Goal: Task Accomplishment & Management: Manage account settings

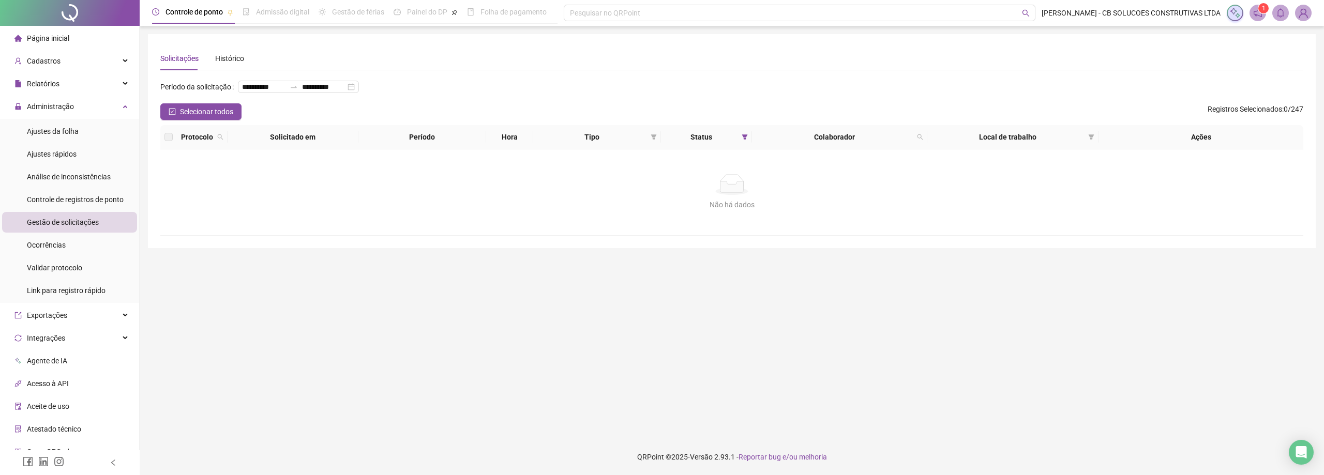
click at [52, 130] on span "Ajustes da folha" at bounding box center [53, 131] width 52 height 8
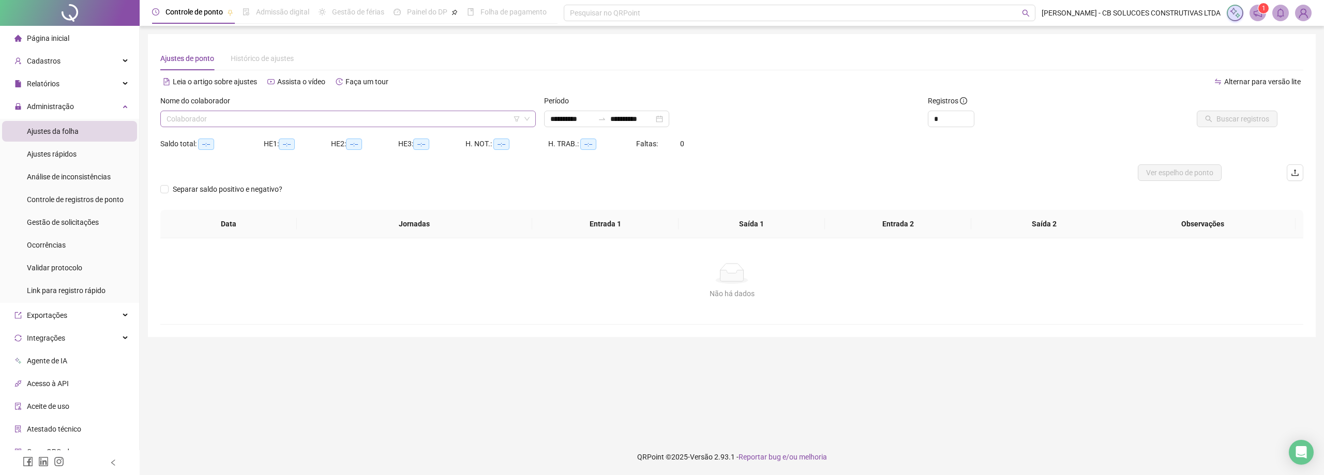
click at [239, 114] on input "search" at bounding box center [344, 119] width 354 height 16
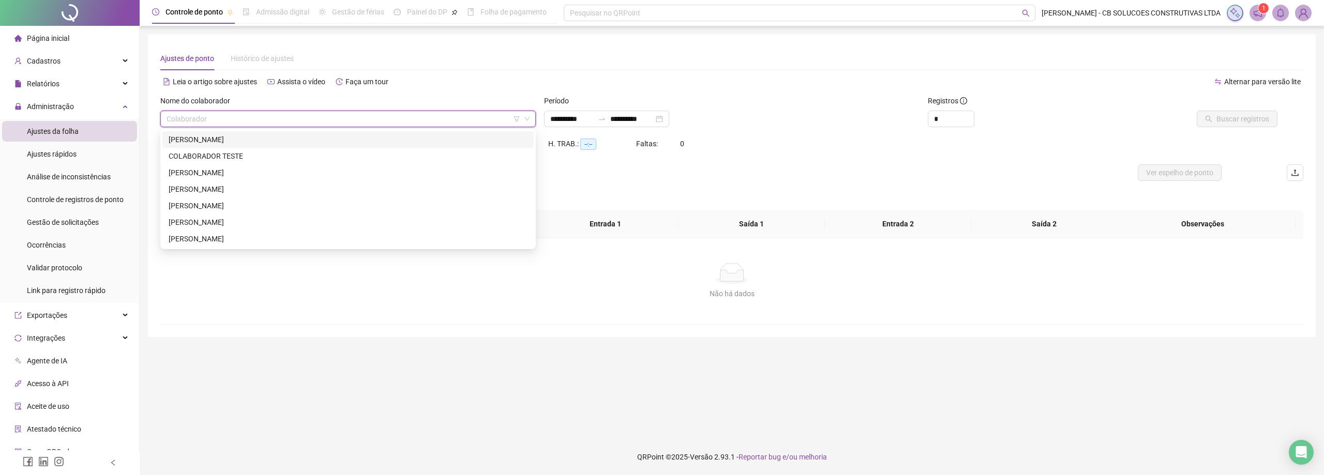
click at [188, 145] on div "[PERSON_NAME]" at bounding box center [348, 139] width 359 height 11
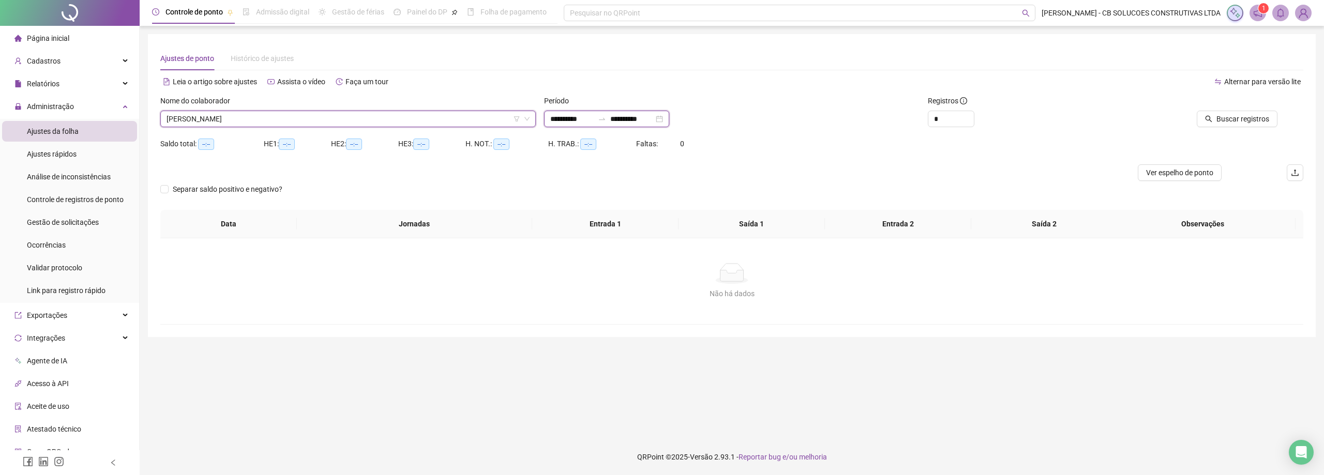
click at [632, 124] on input "**********" at bounding box center [631, 118] width 43 height 11
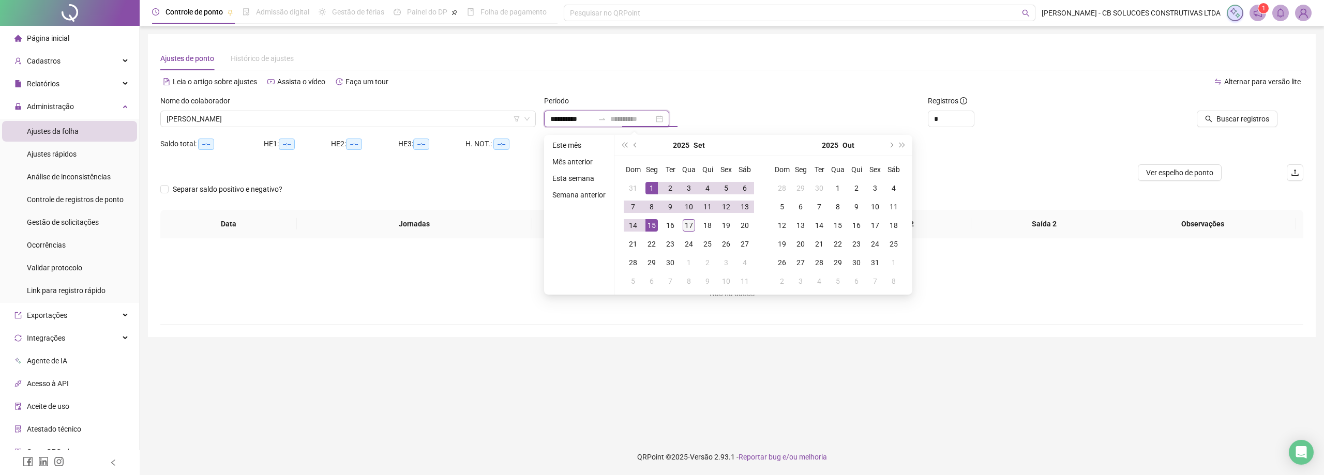
type input "**********"
click at [683, 230] on div "17" at bounding box center [689, 225] width 12 height 12
type input "**********"
click at [652, 187] on div "1" at bounding box center [651, 188] width 12 height 12
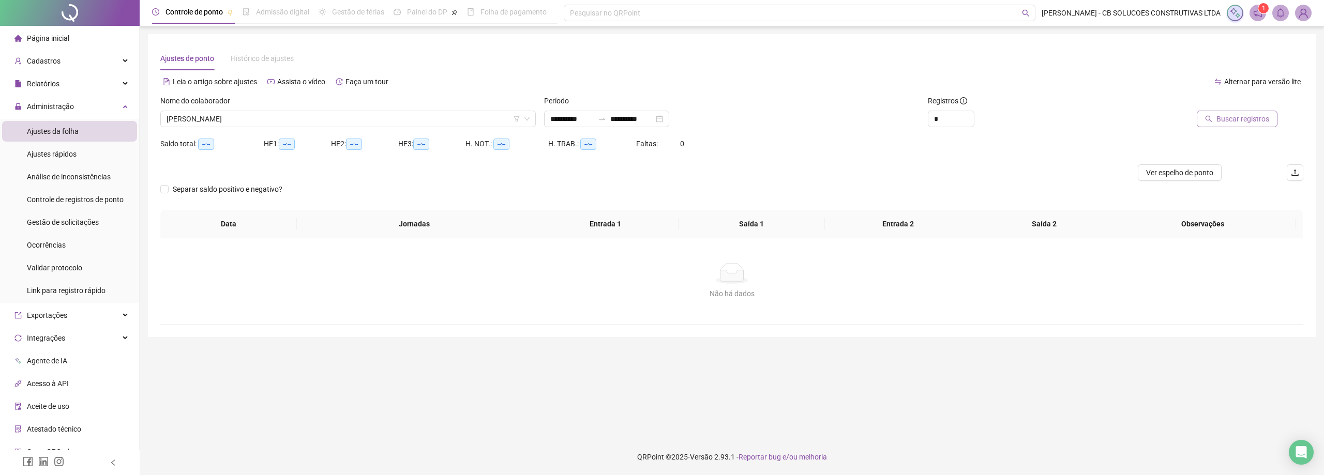
click at [1232, 120] on span "Buscar registros" at bounding box center [1242, 118] width 53 height 11
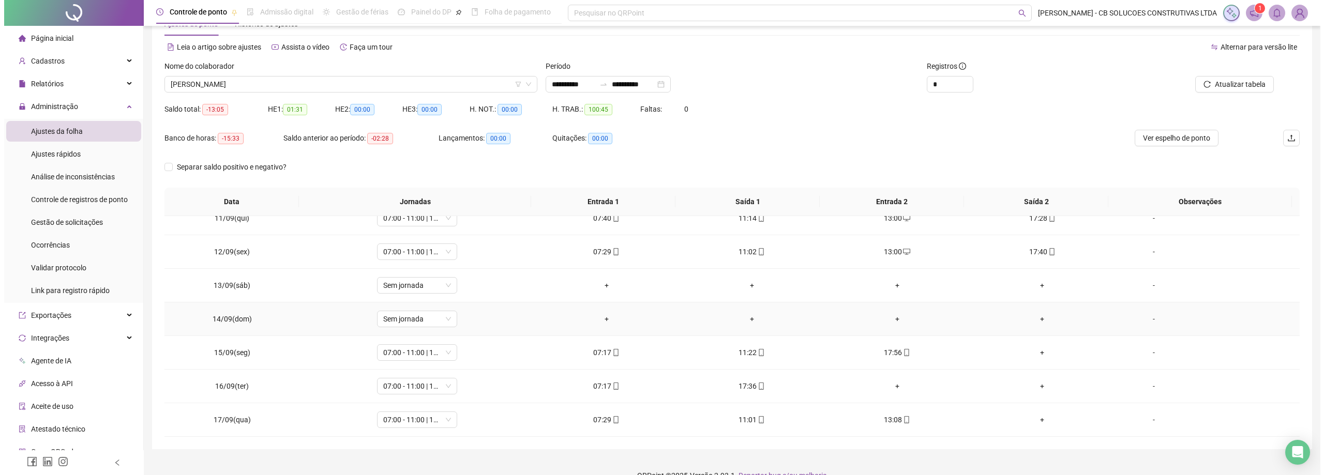
scroll to position [53, 0]
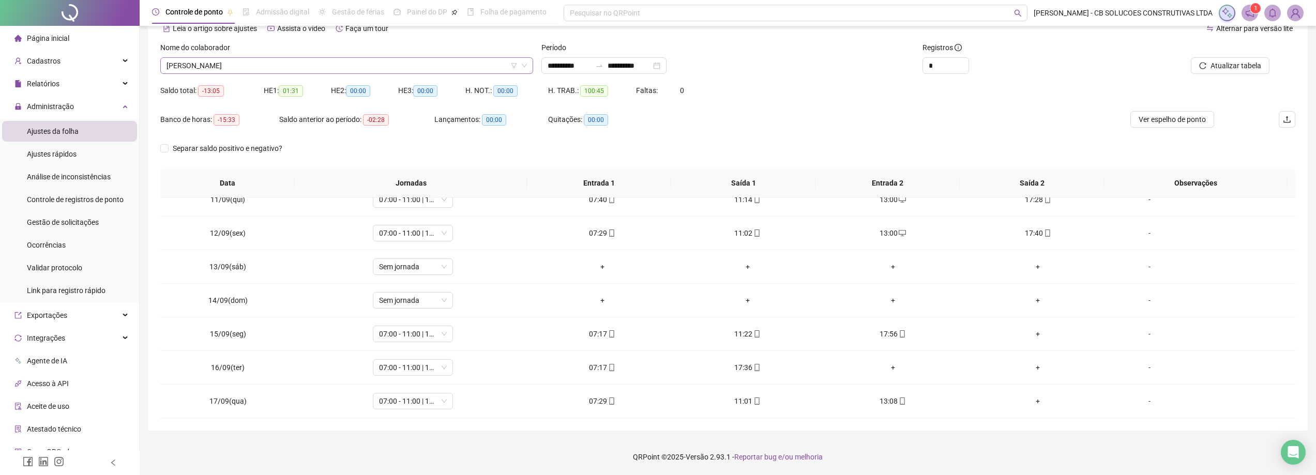
click at [304, 67] on span "[PERSON_NAME]" at bounding box center [347, 66] width 360 height 16
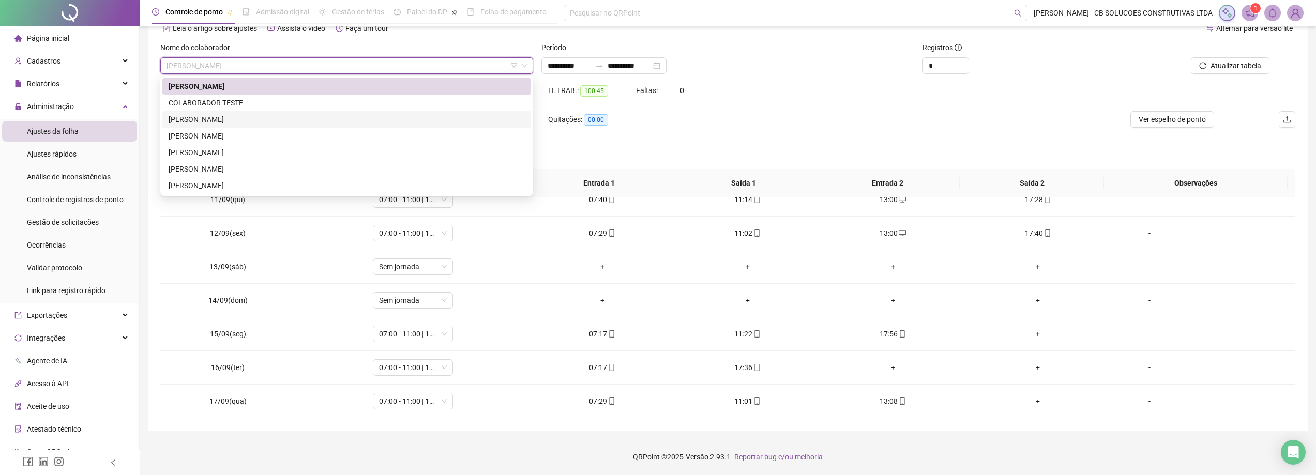
click at [253, 114] on div "[PERSON_NAME]" at bounding box center [347, 119] width 356 height 11
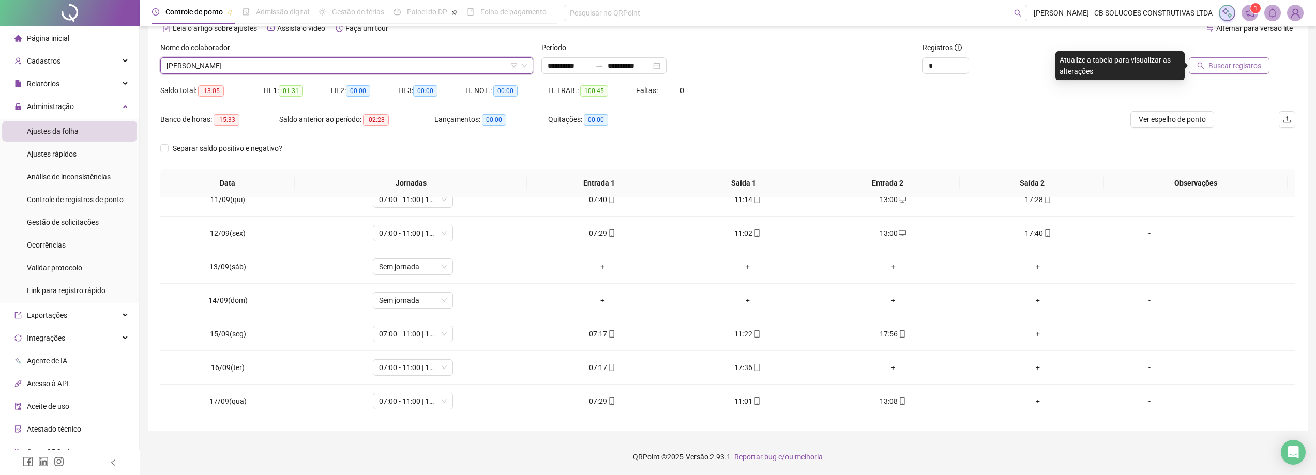
click at [1233, 60] on span "Buscar registros" at bounding box center [1234, 65] width 53 height 11
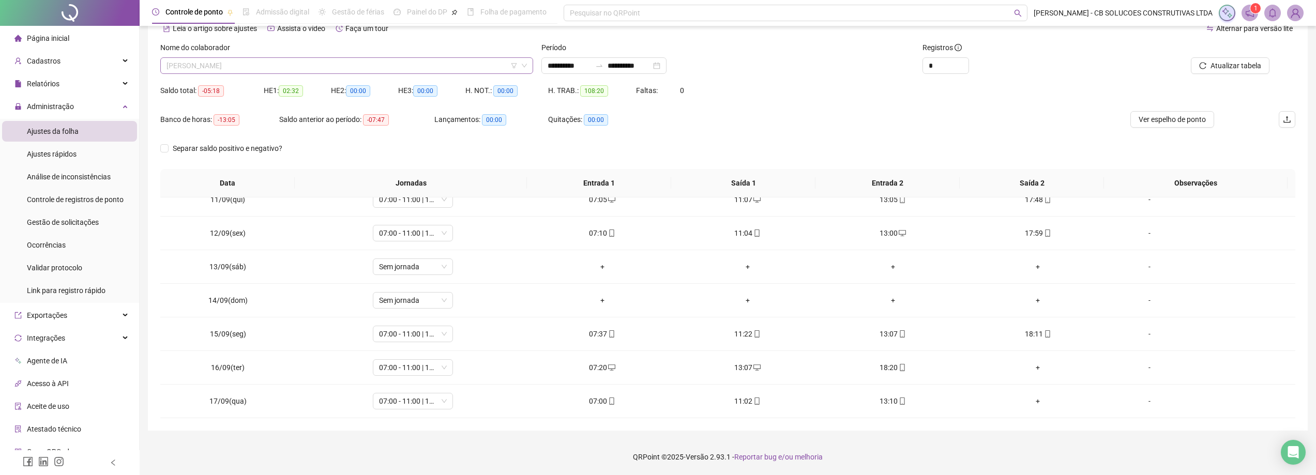
click at [252, 62] on span "[PERSON_NAME]" at bounding box center [347, 66] width 360 height 16
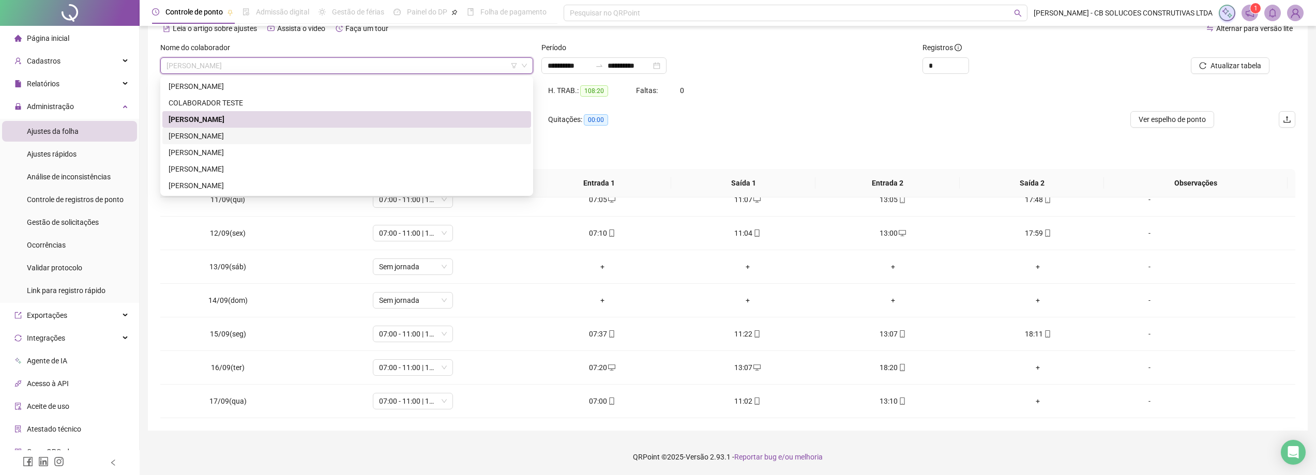
click at [206, 139] on div "[PERSON_NAME]" at bounding box center [347, 135] width 356 height 11
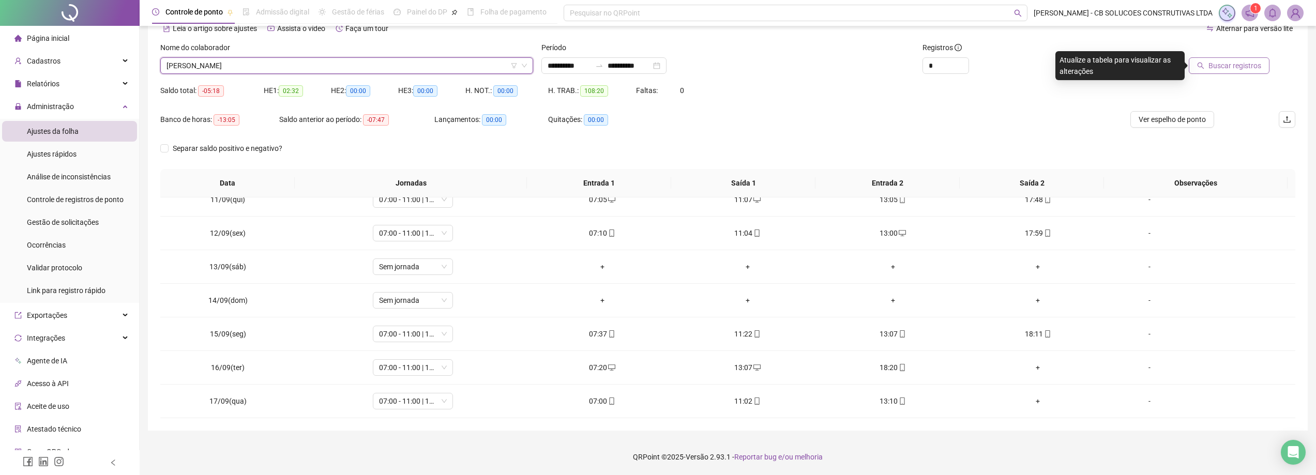
click at [1222, 68] on span "Buscar registros" at bounding box center [1234, 65] width 53 height 11
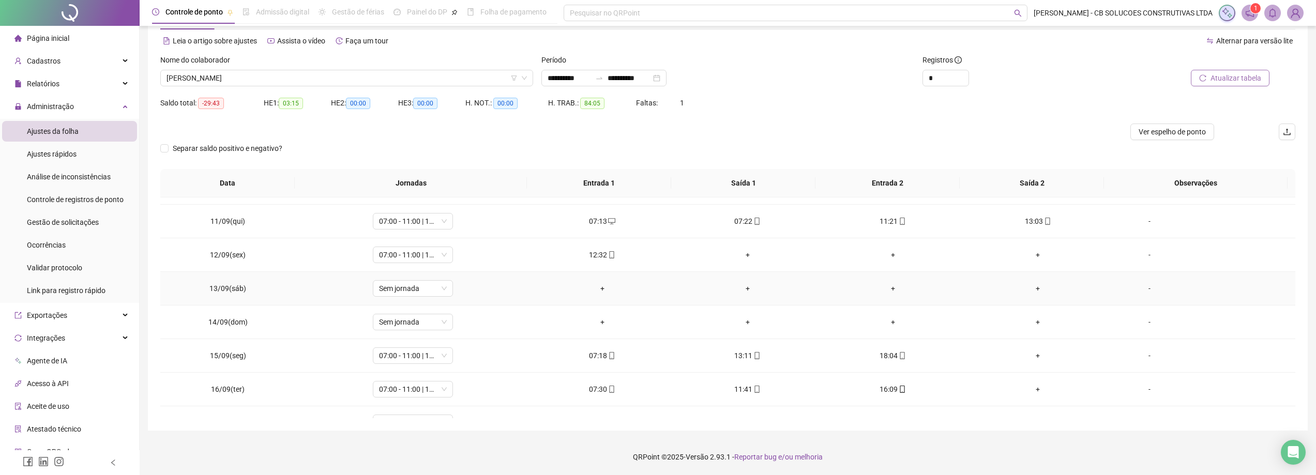
scroll to position [351, 0]
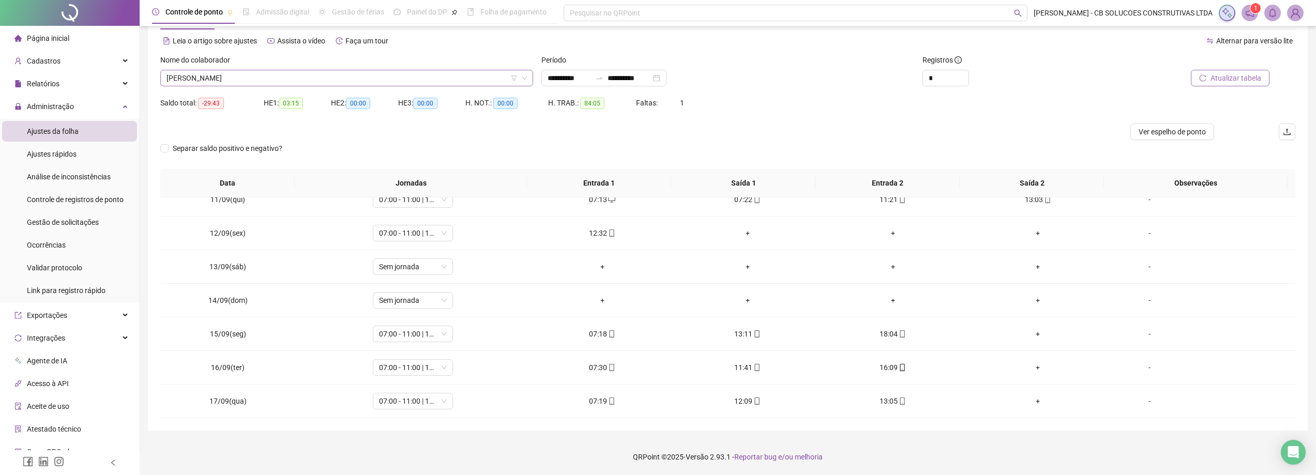
click at [219, 77] on span "[PERSON_NAME]" at bounding box center [347, 78] width 360 height 16
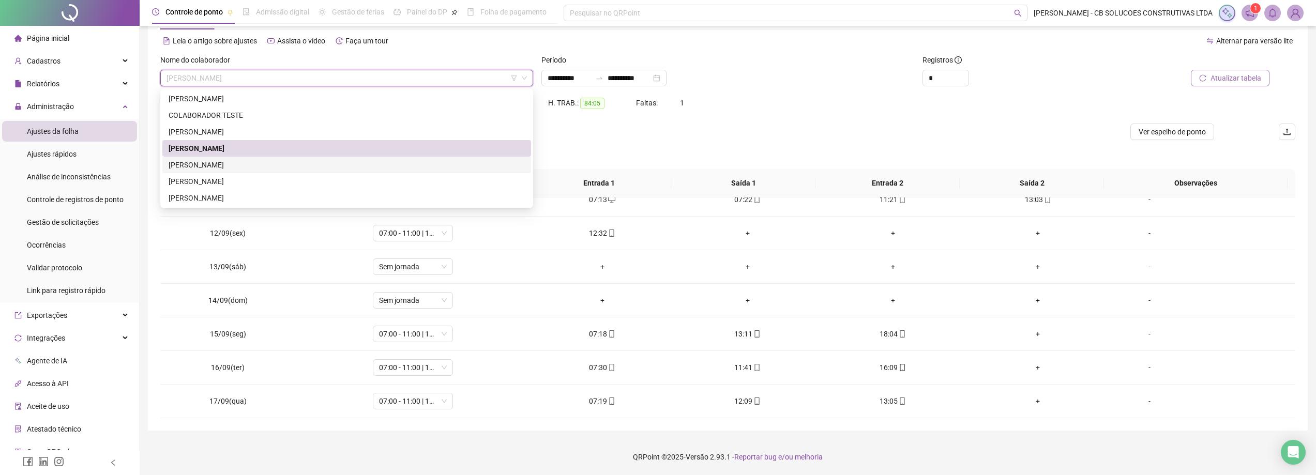
click at [205, 166] on div "[PERSON_NAME]" at bounding box center [347, 164] width 356 height 11
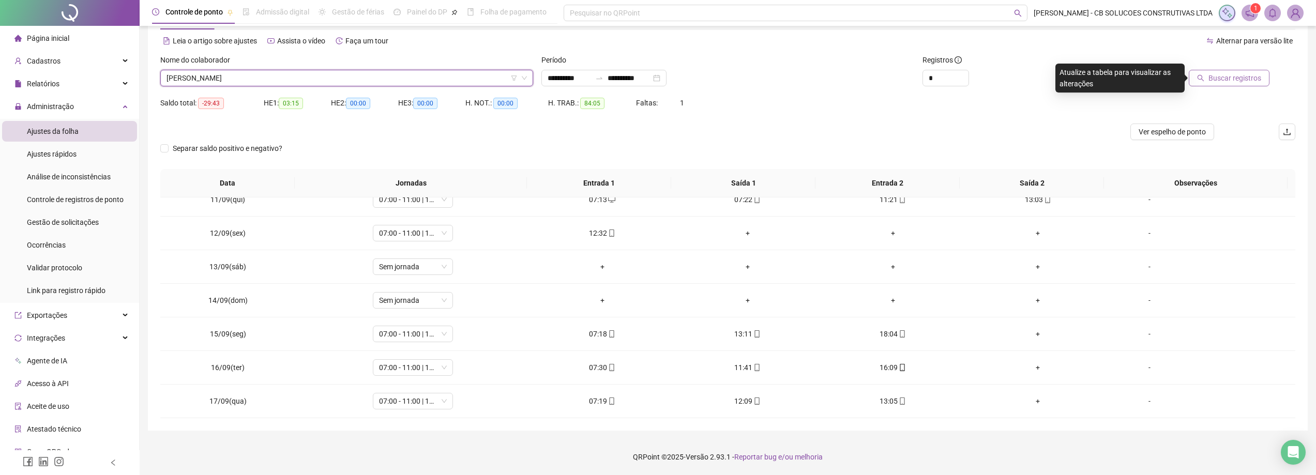
click at [1214, 76] on span "Buscar registros" at bounding box center [1234, 77] width 53 height 11
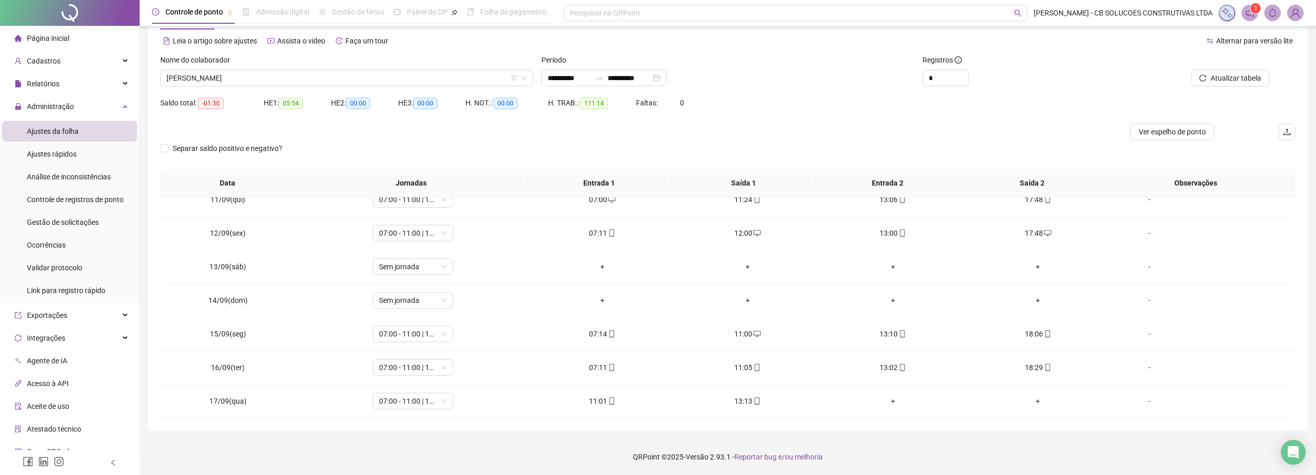
drag, startPoint x: 287, startPoint y: 74, endPoint x: 280, endPoint y: 52, distance: 23.2
click at [286, 74] on span "[PERSON_NAME]" at bounding box center [347, 78] width 360 height 16
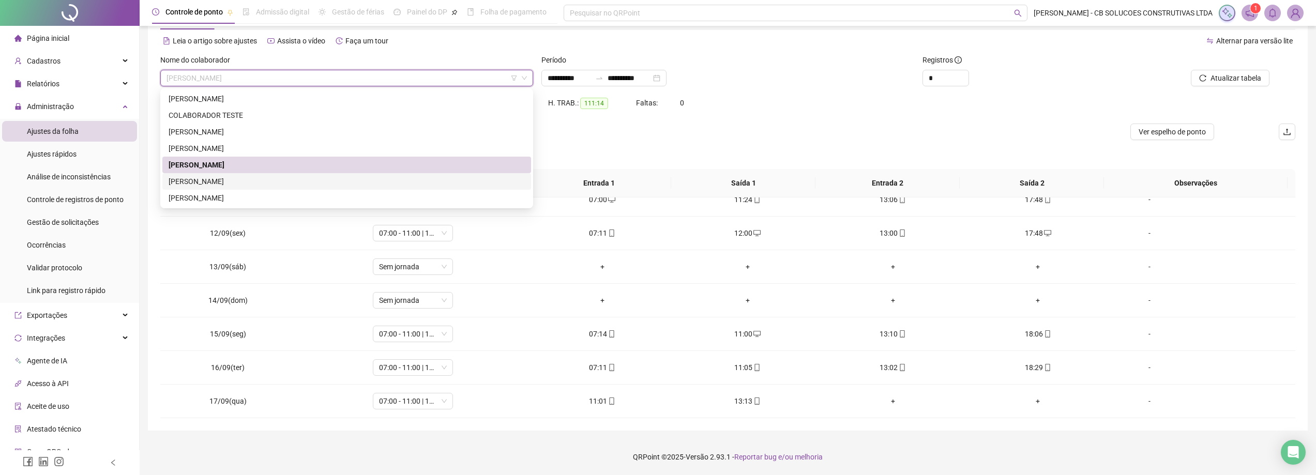
click at [219, 179] on div "[PERSON_NAME]" at bounding box center [347, 181] width 356 height 11
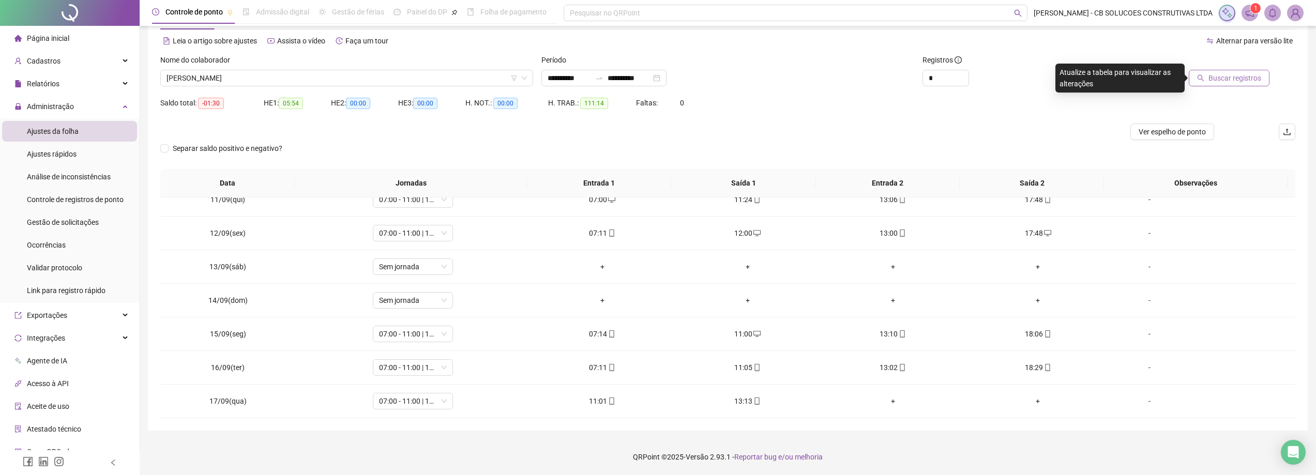
click at [1216, 79] on span "Buscar registros" at bounding box center [1234, 77] width 53 height 11
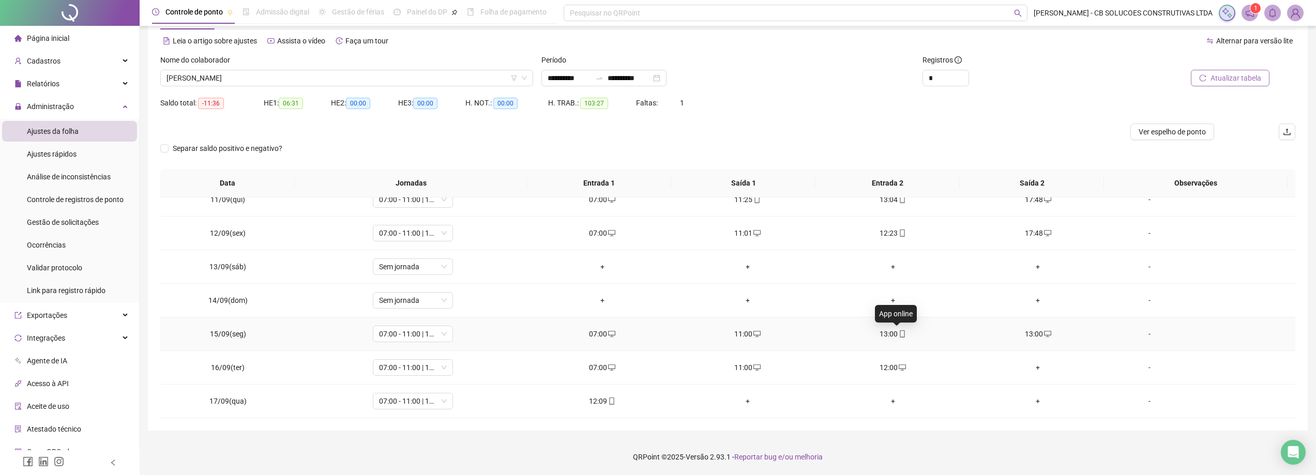
click at [899, 334] on icon "mobile" at bounding box center [902, 333] width 7 height 7
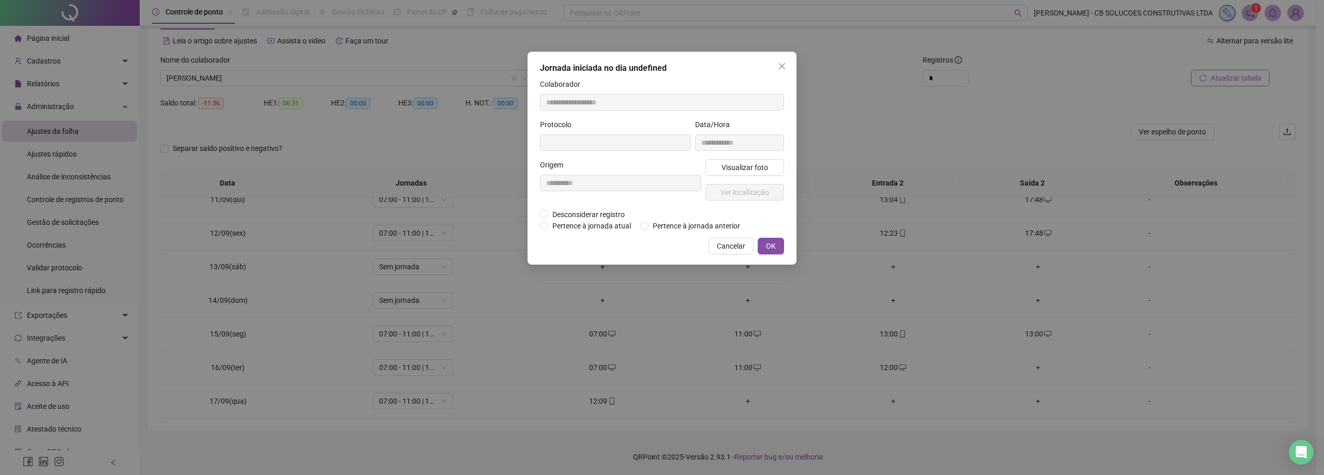
type input "**********"
click at [596, 214] on span "Desconsiderar registro" at bounding box center [588, 215] width 81 height 11
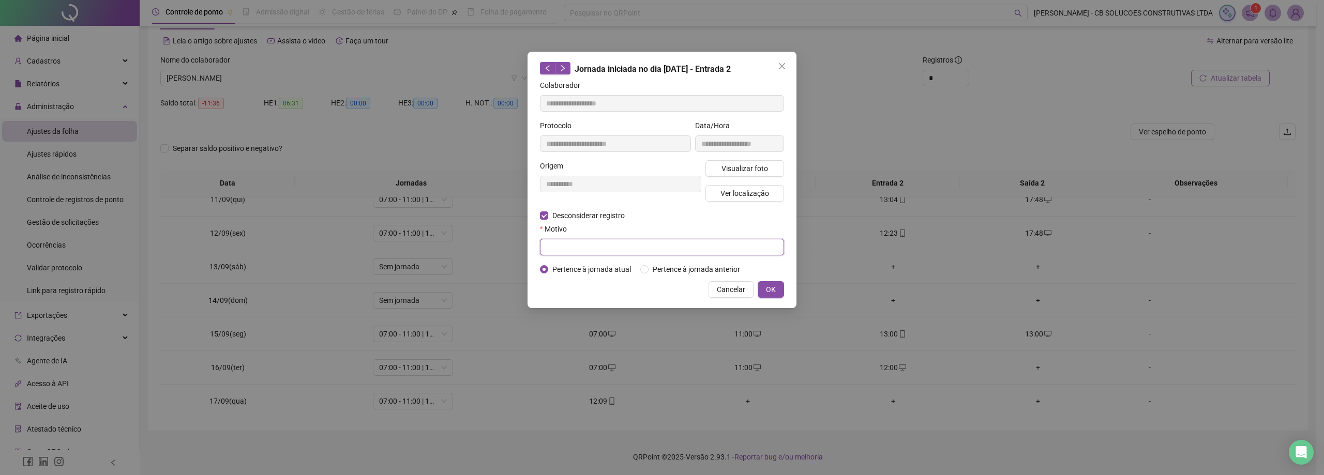
click at [581, 245] on input "text" at bounding box center [662, 247] width 244 height 17
type input "**********"
click at [772, 287] on span "OK" at bounding box center [771, 289] width 10 height 11
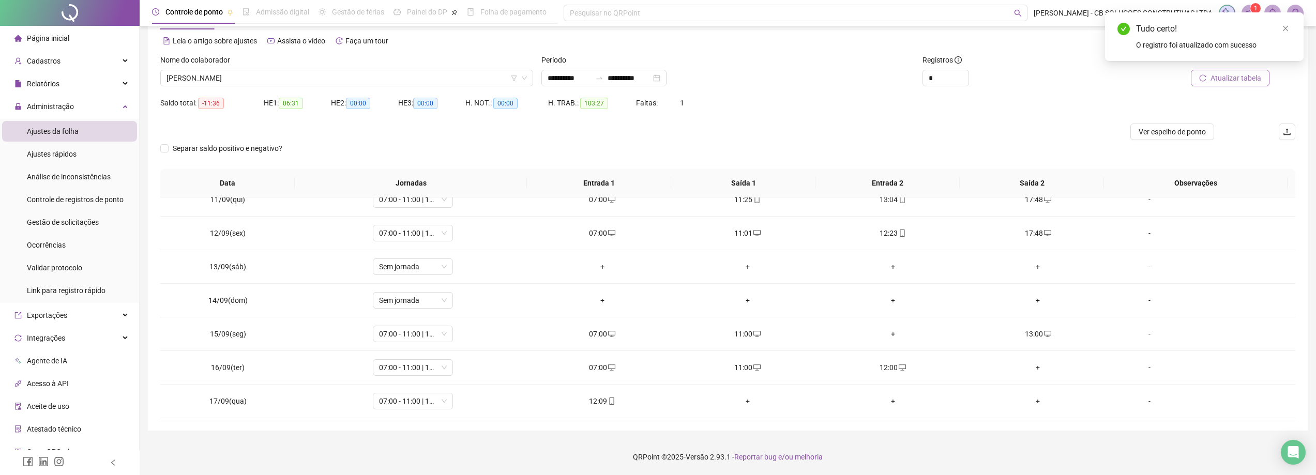
click at [1205, 77] on icon "reload" at bounding box center [1202, 77] width 7 height 7
click at [261, 73] on span "[PERSON_NAME]" at bounding box center [347, 78] width 360 height 16
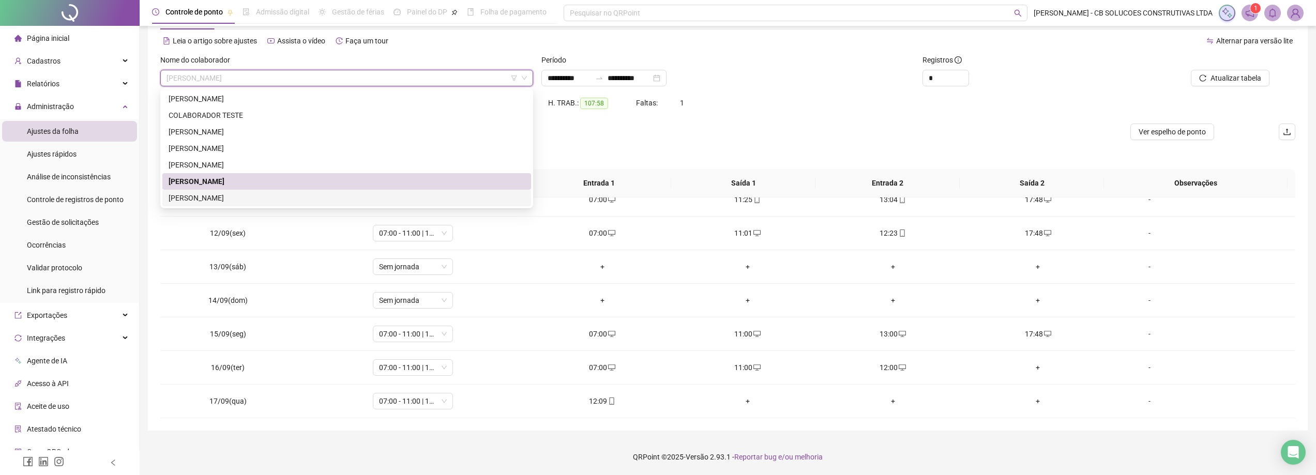
click at [208, 198] on div "[PERSON_NAME]" at bounding box center [347, 197] width 356 height 11
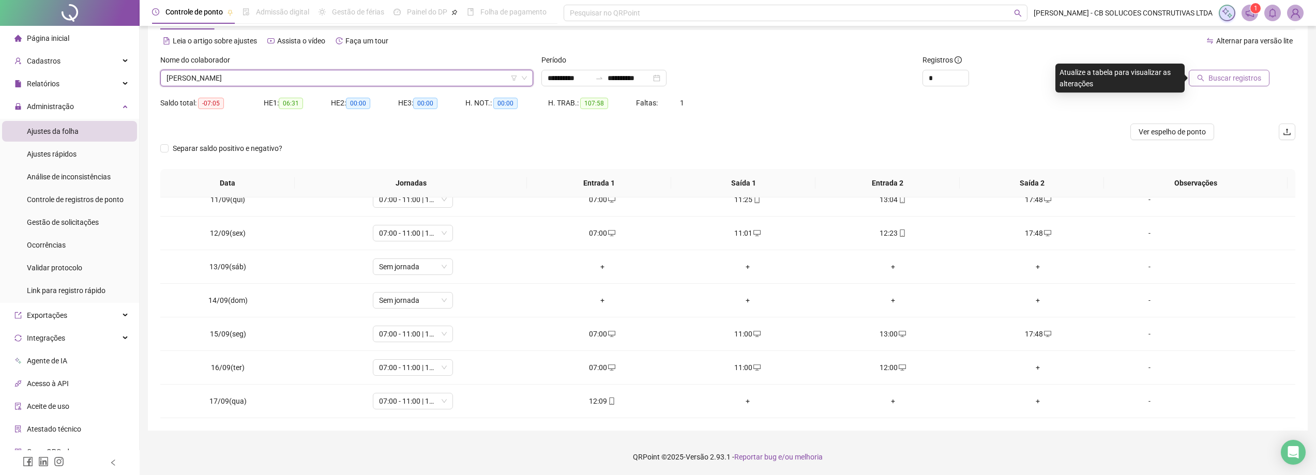
click at [1212, 71] on button "Buscar registros" at bounding box center [1229, 78] width 81 height 17
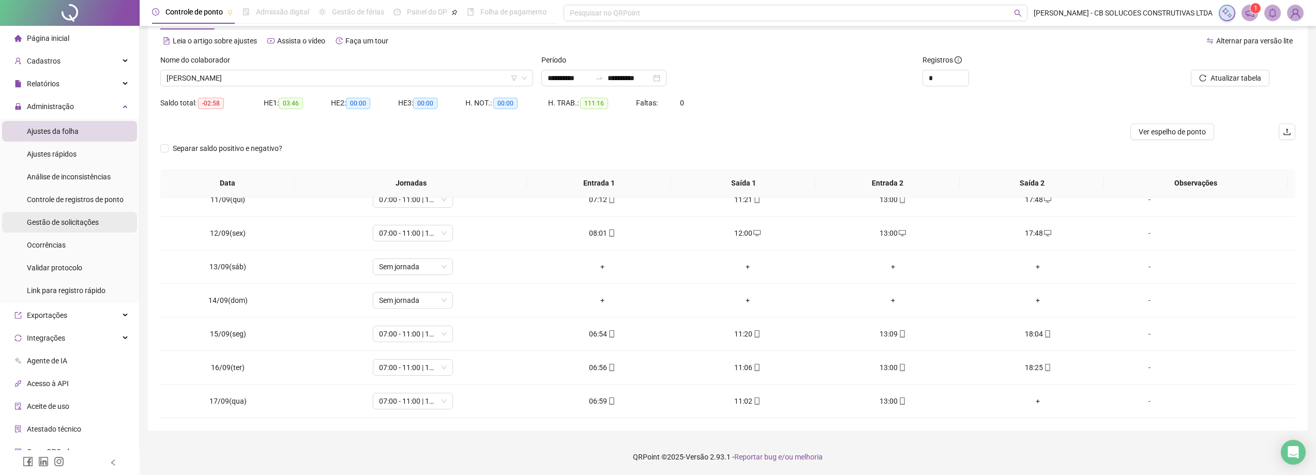
click at [66, 218] on span "Gestão de solicitações" at bounding box center [63, 222] width 72 height 8
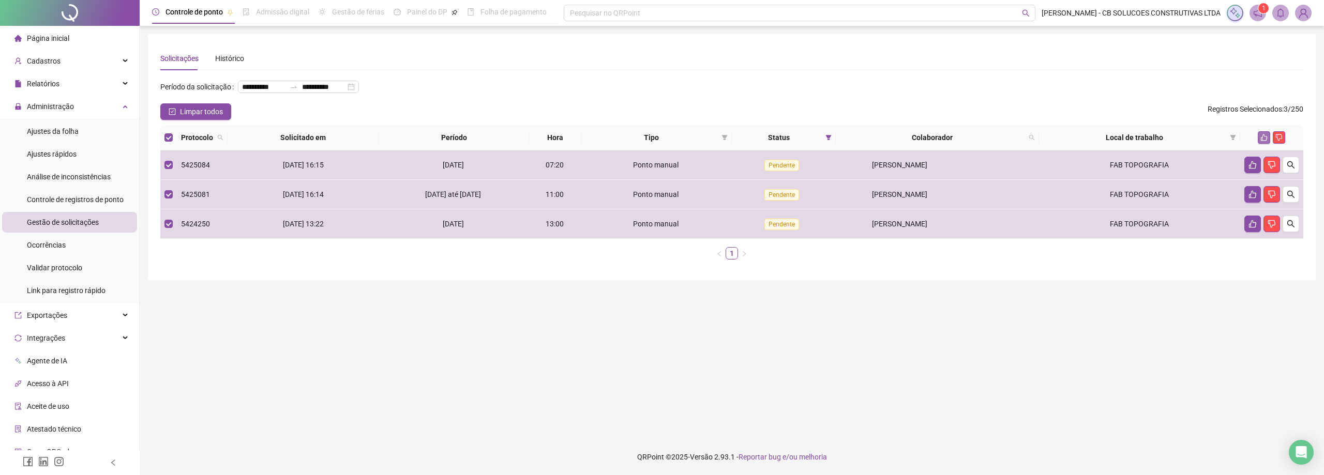
click at [1265, 137] on icon "like" at bounding box center [1263, 137] width 7 height 7
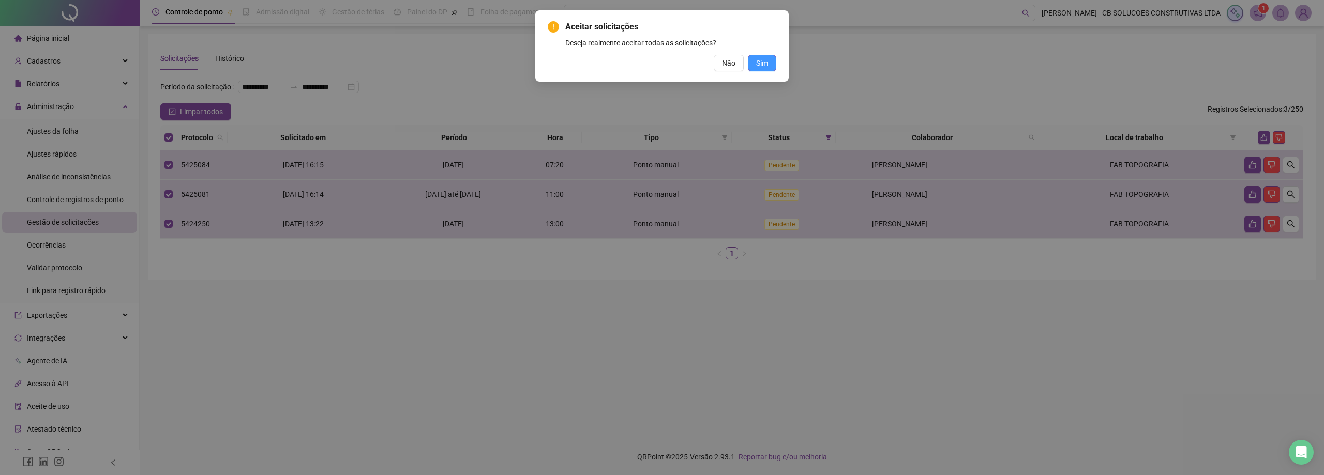
click at [761, 65] on span "Sim" at bounding box center [762, 62] width 12 height 11
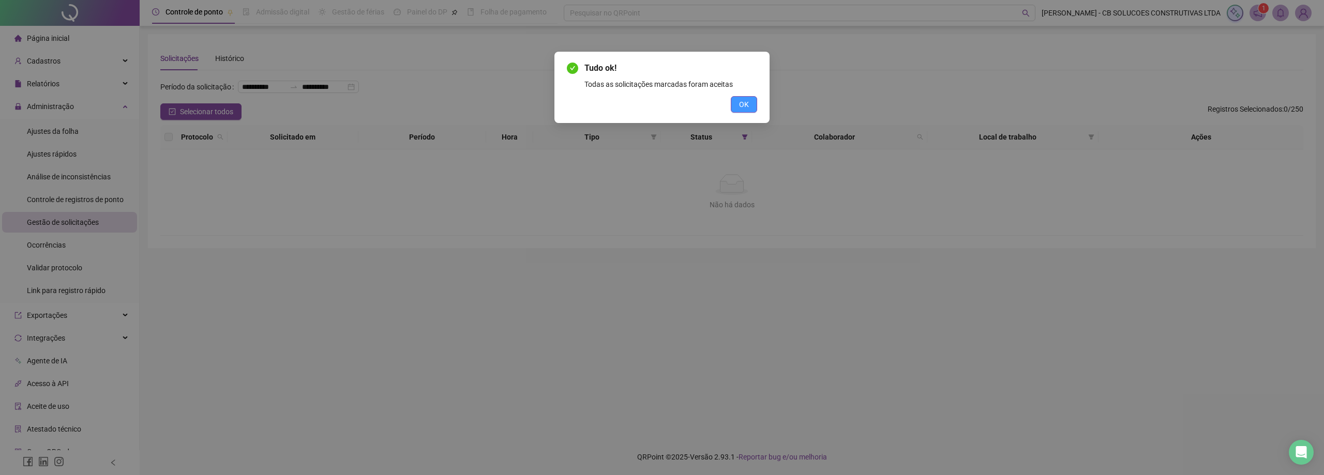
click at [737, 109] on button "OK" at bounding box center [744, 104] width 26 height 17
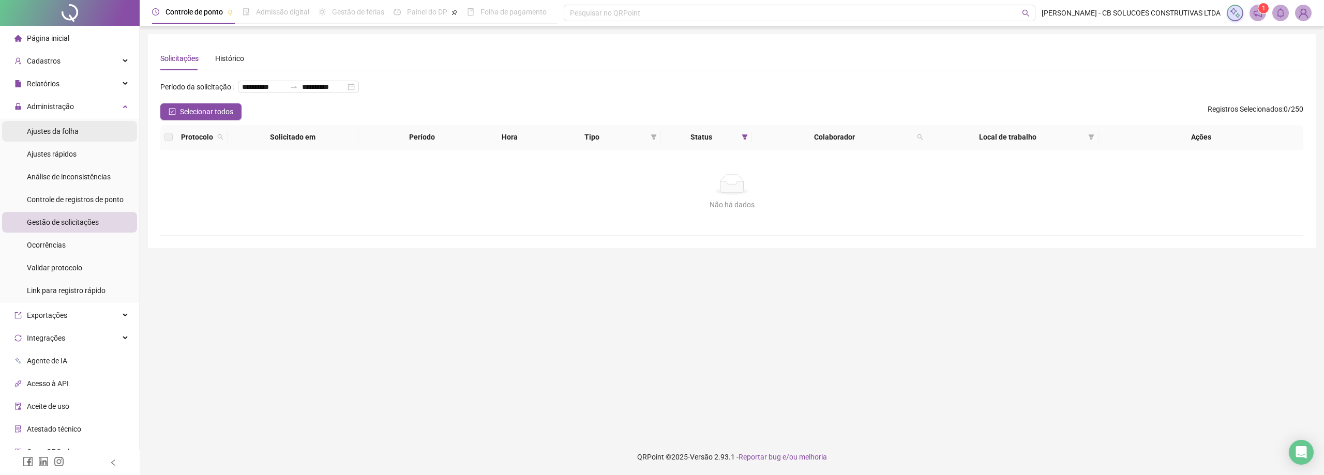
click at [90, 137] on li "Ajustes da folha" at bounding box center [69, 131] width 135 height 21
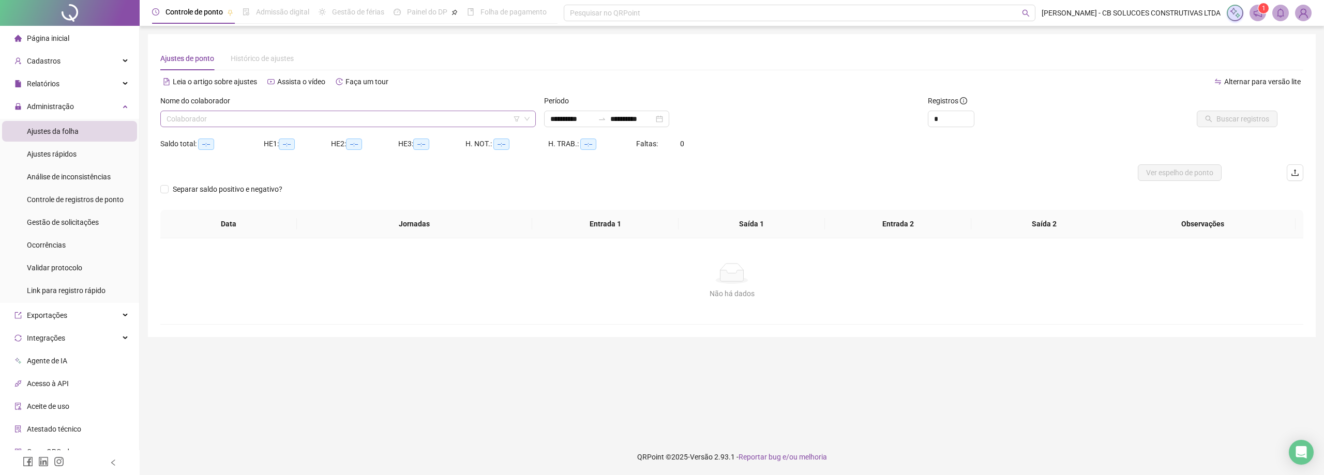
type input "**********"
click at [385, 121] on input "search" at bounding box center [344, 119] width 354 height 16
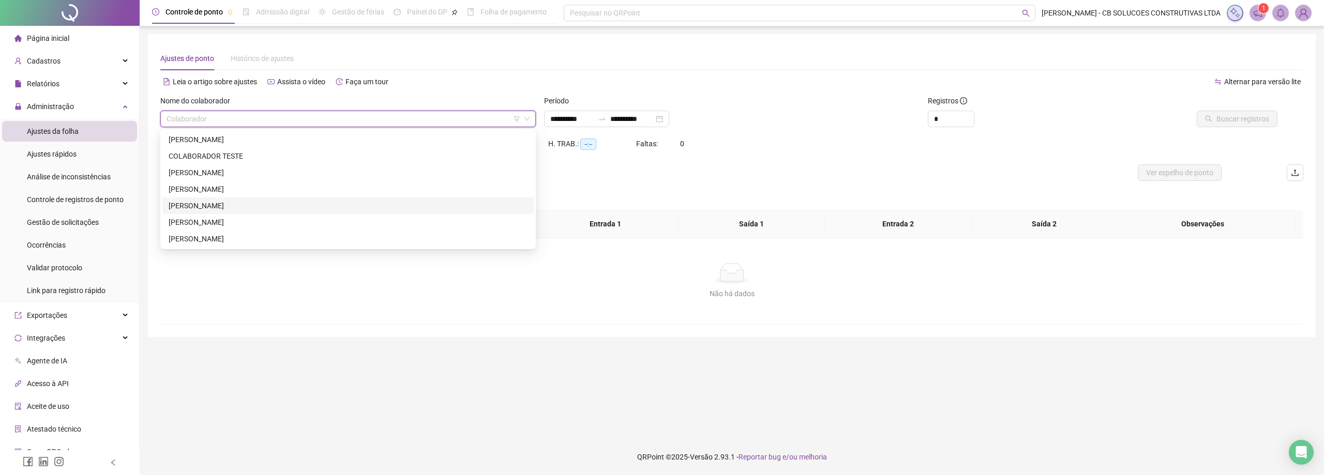
click at [235, 207] on div "[PERSON_NAME]" at bounding box center [348, 205] width 359 height 11
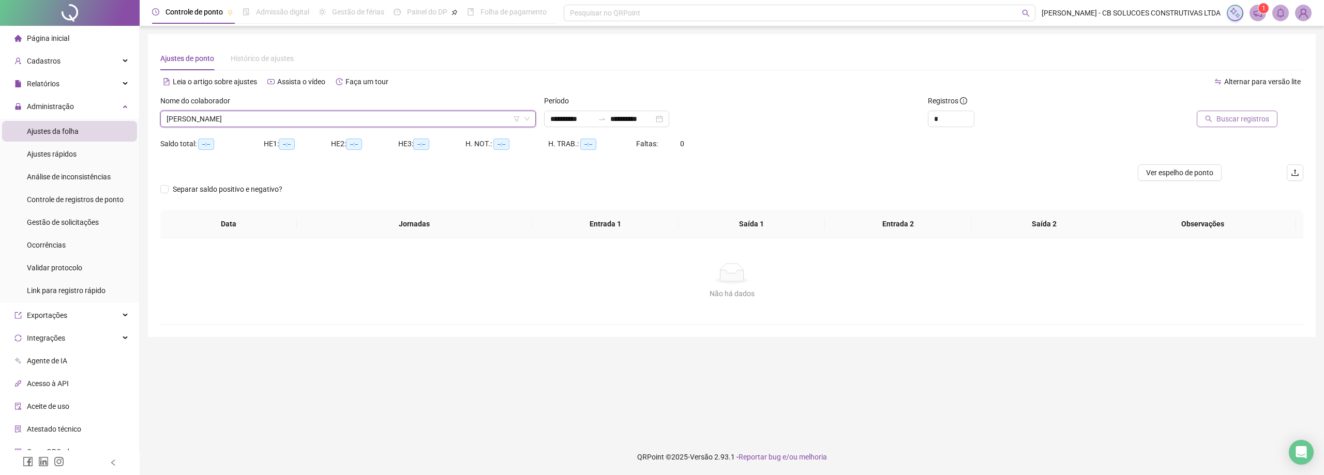
click at [1222, 120] on span "Buscar registros" at bounding box center [1242, 118] width 53 height 11
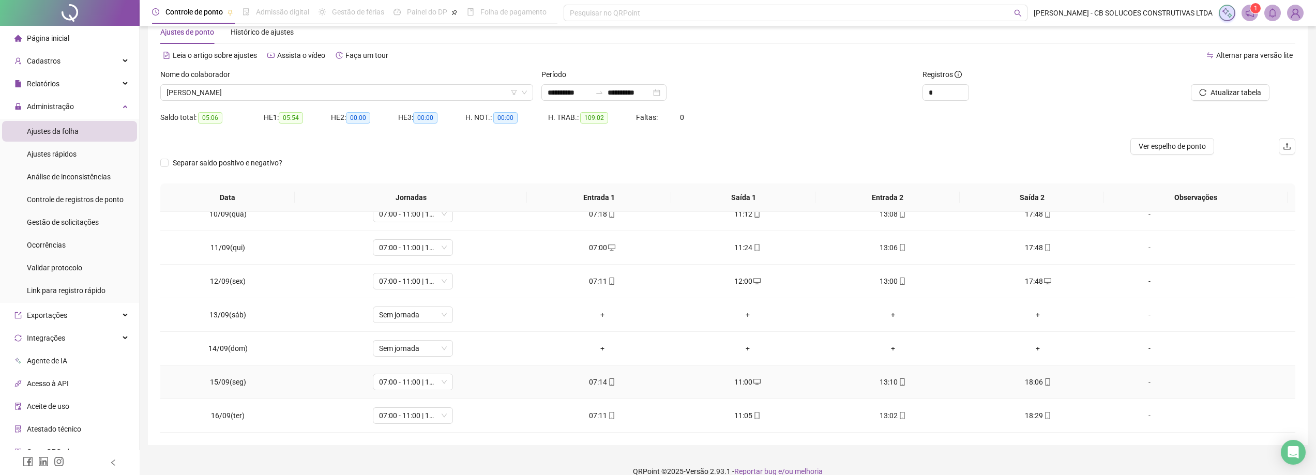
scroll to position [41, 0]
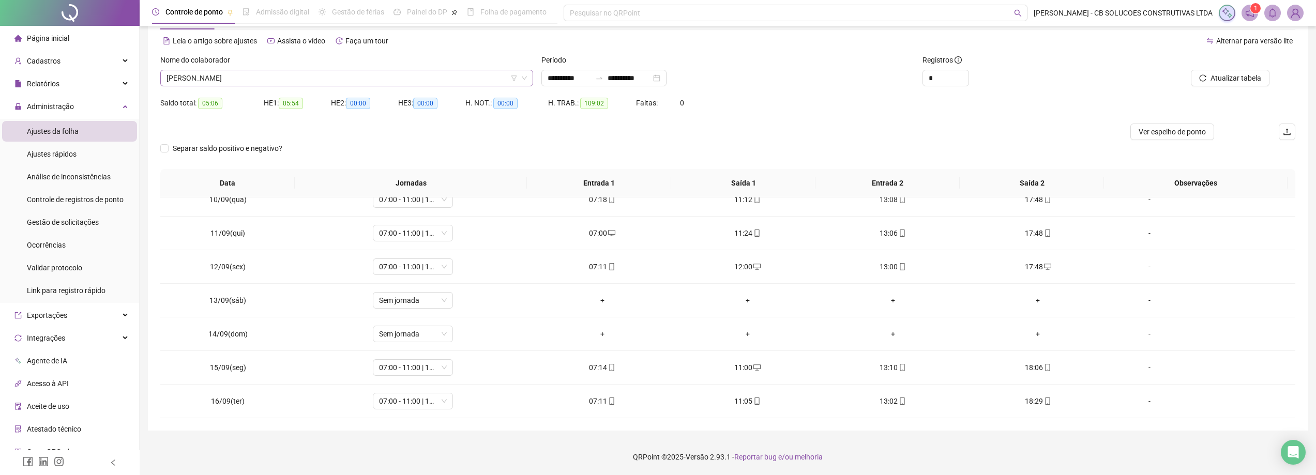
click at [386, 79] on span "[PERSON_NAME]" at bounding box center [347, 78] width 360 height 16
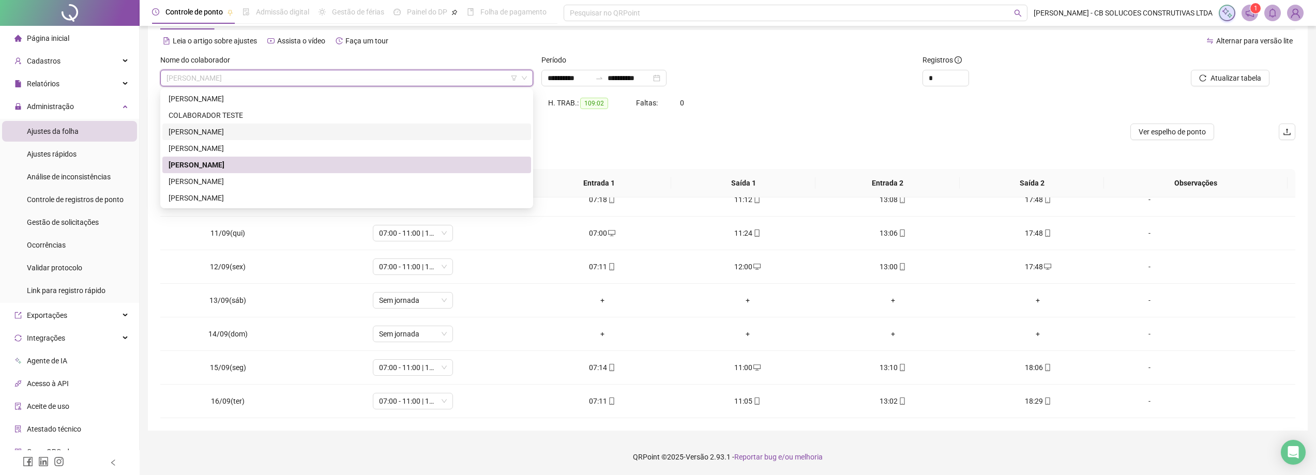
click at [228, 129] on div "[PERSON_NAME]" at bounding box center [347, 131] width 356 height 11
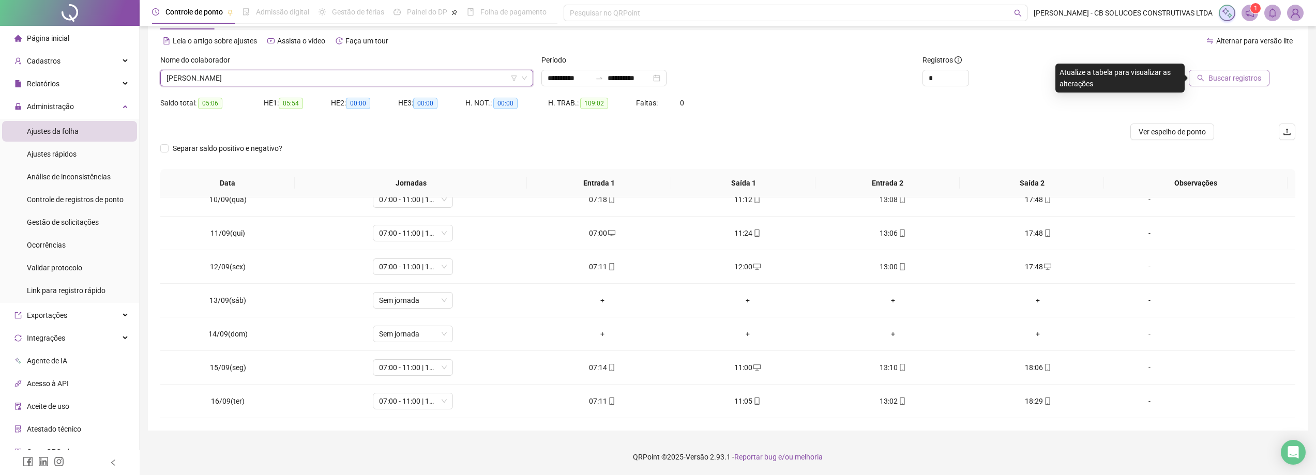
click at [1208, 77] on button "Buscar registros" at bounding box center [1229, 78] width 81 height 17
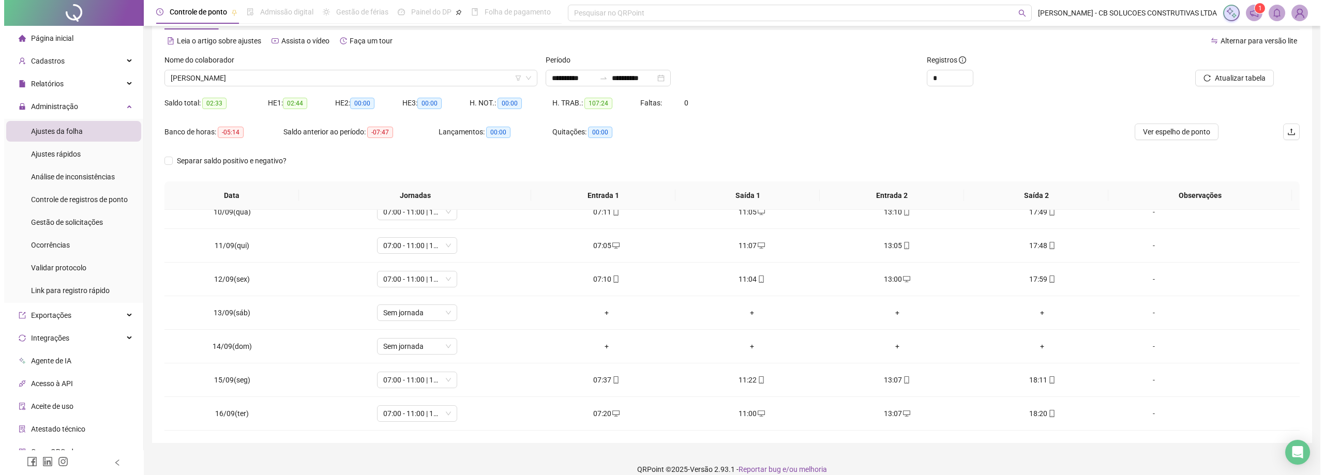
scroll to position [53, 0]
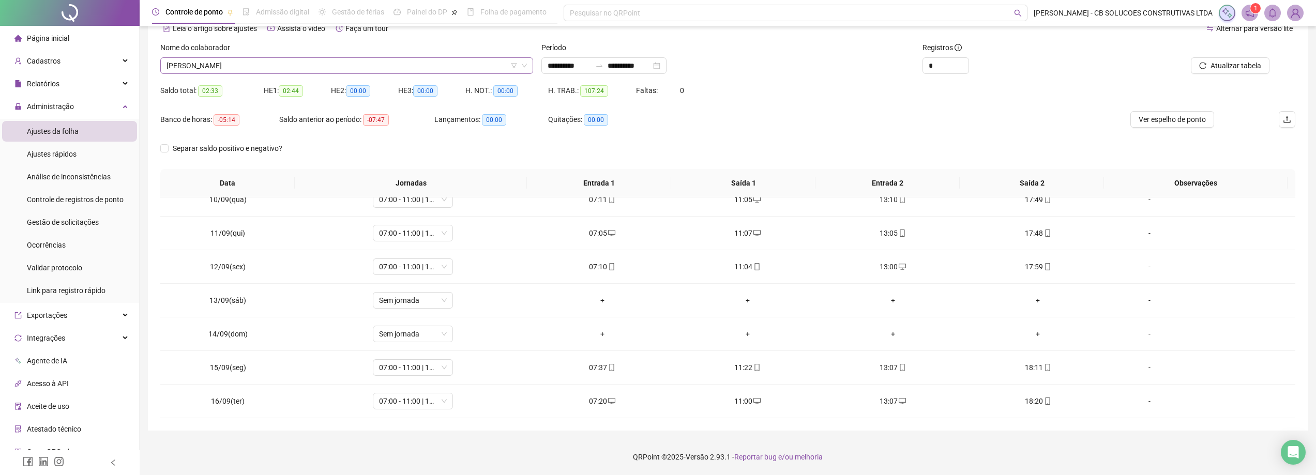
click at [294, 68] on span "[PERSON_NAME]" at bounding box center [347, 66] width 360 height 16
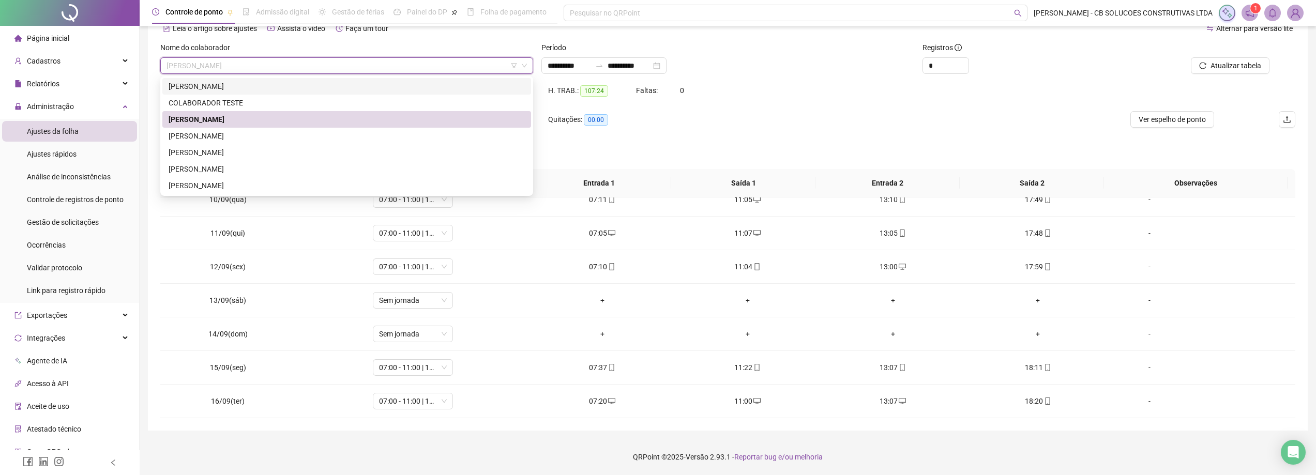
drag, startPoint x: 246, startPoint y: 94, endPoint x: 249, endPoint y: 90, distance: 5.5
click at [246, 94] on div "[PERSON_NAME]" at bounding box center [346, 86] width 369 height 17
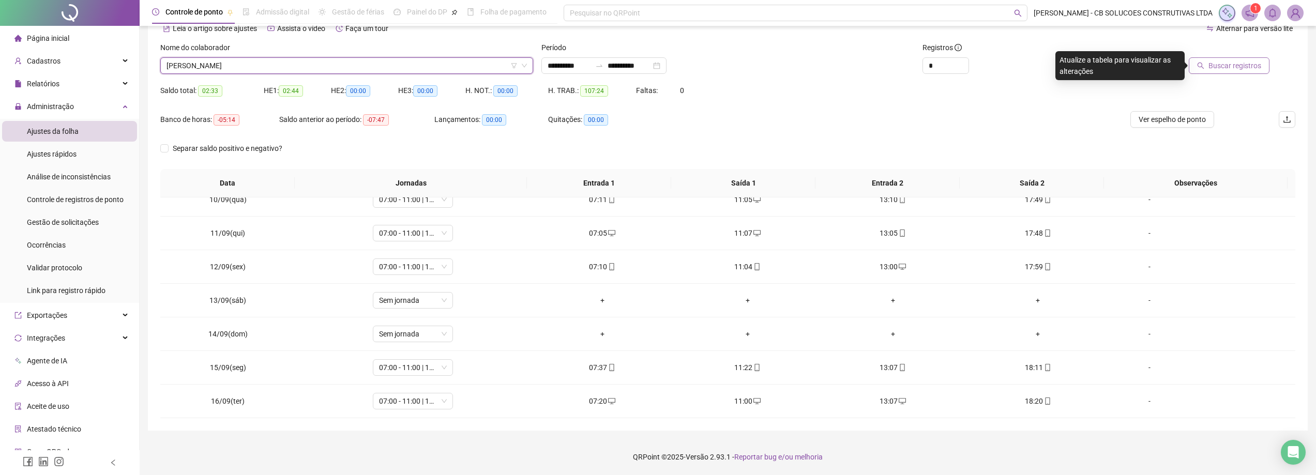
click at [1255, 63] on span "Buscar registros" at bounding box center [1234, 65] width 53 height 11
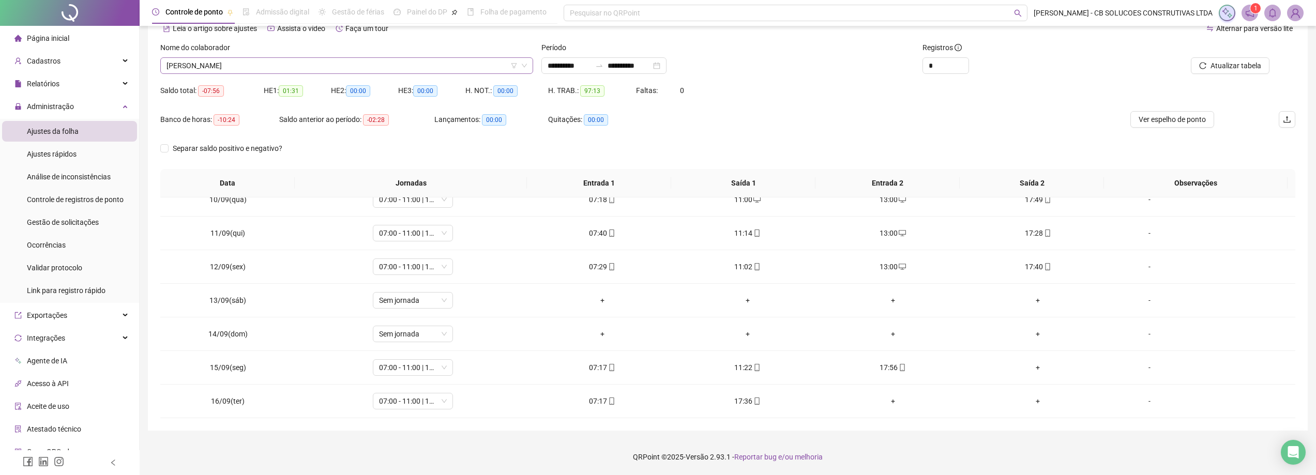
click at [287, 68] on span "[PERSON_NAME]" at bounding box center [347, 66] width 360 height 16
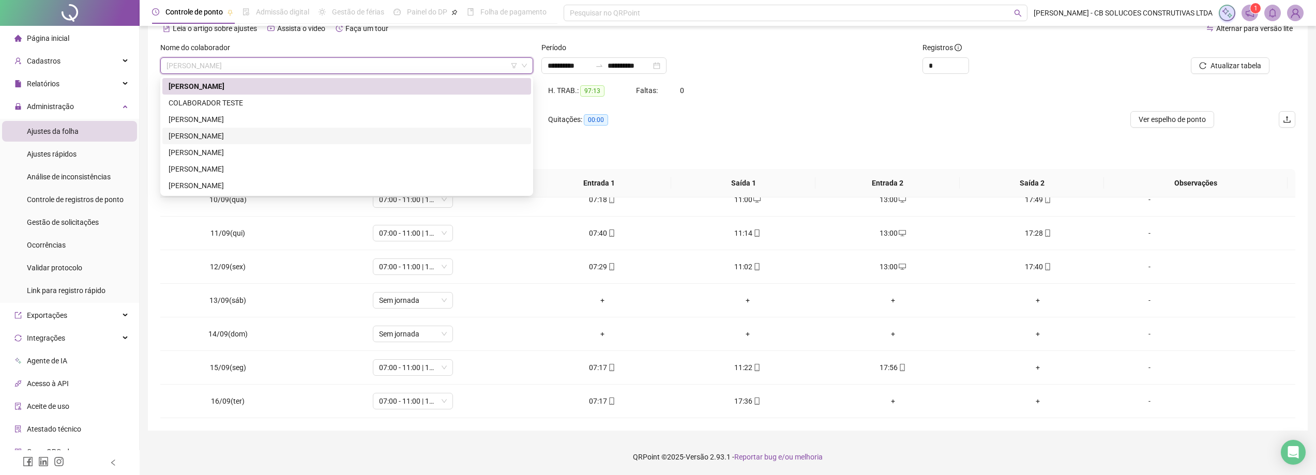
click at [221, 136] on div "[PERSON_NAME]" at bounding box center [347, 135] width 356 height 11
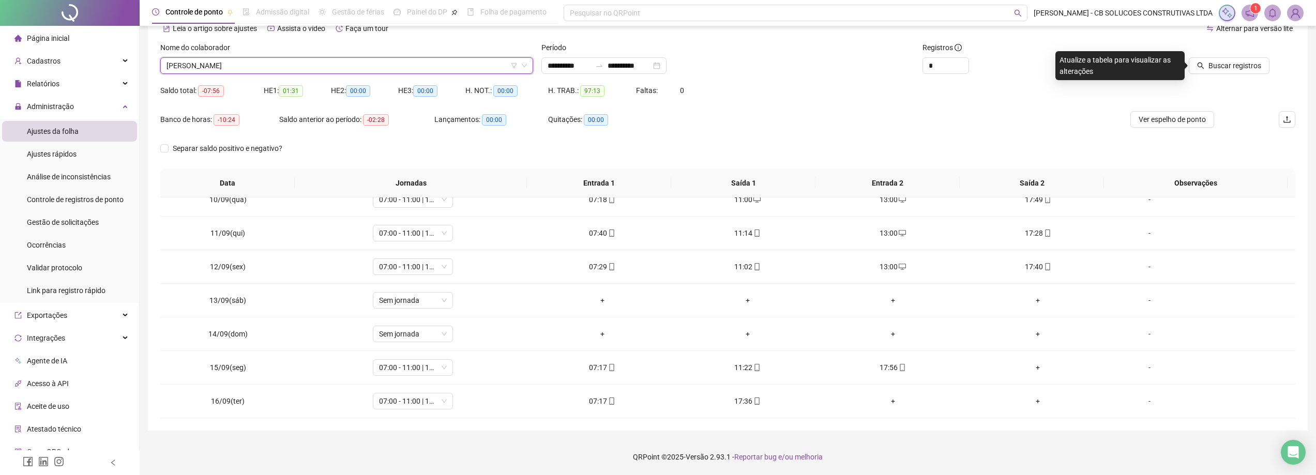
click at [247, 68] on span "[PERSON_NAME]" at bounding box center [347, 66] width 360 height 16
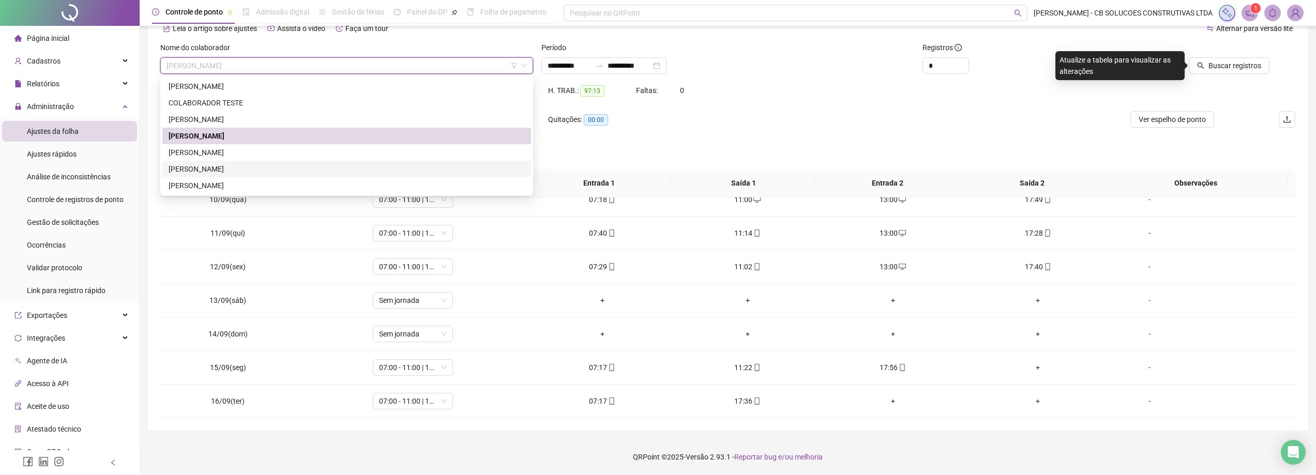
click at [236, 165] on div "[PERSON_NAME]" at bounding box center [347, 168] width 356 height 11
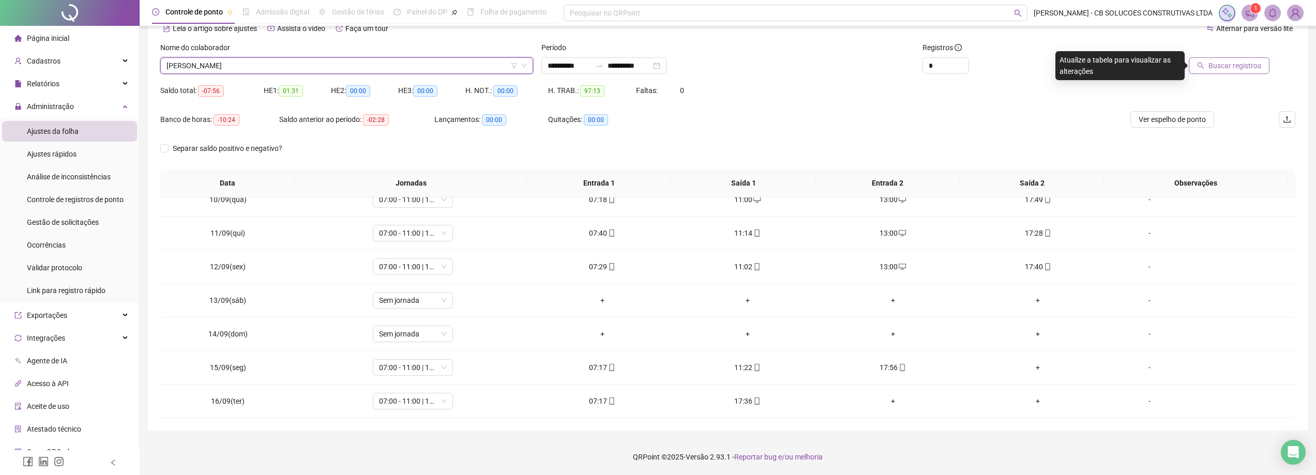
click at [1254, 71] on span "Buscar registros" at bounding box center [1234, 65] width 53 height 11
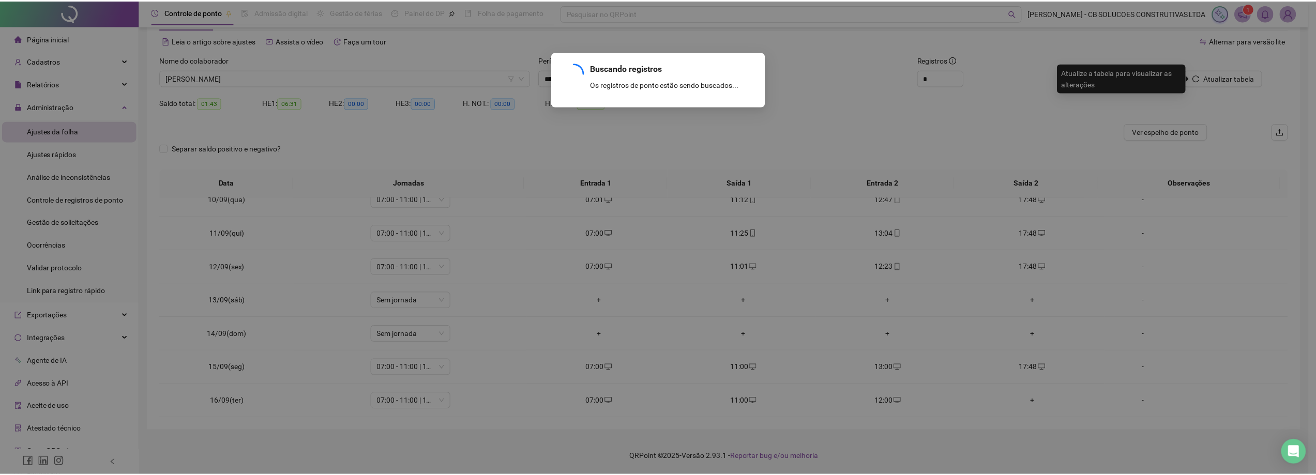
scroll to position [41, 0]
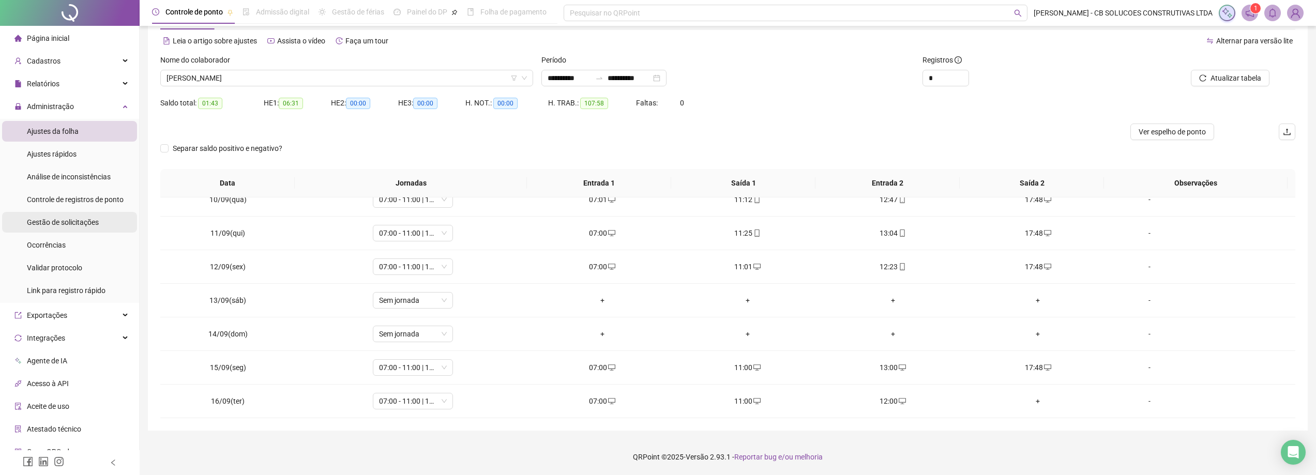
click at [53, 223] on span "Gestão de solicitações" at bounding box center [63, 222] width 72 height 8
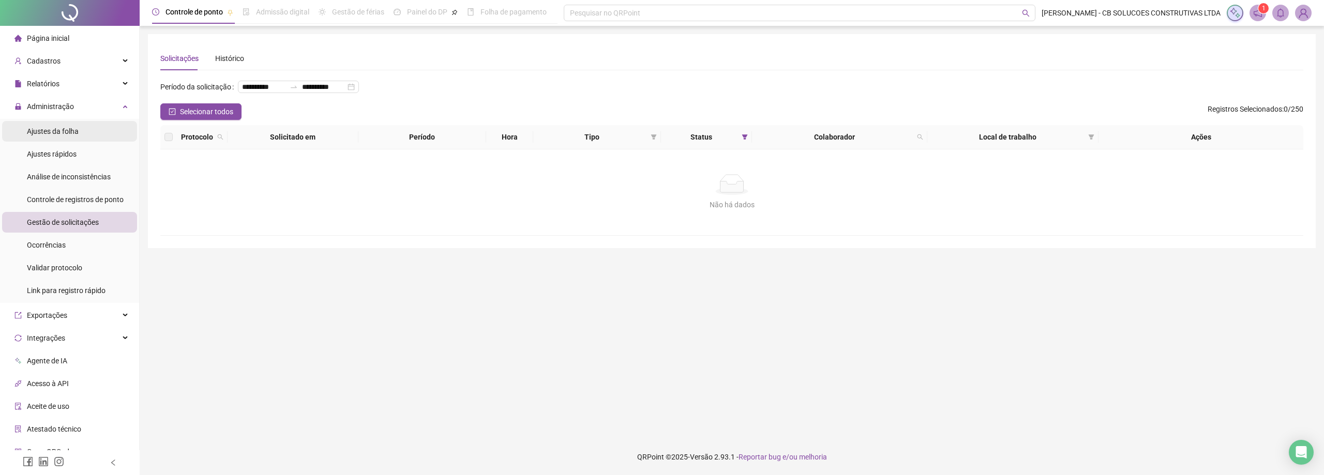
click at [63, 123] on div "Ajustes da folha" at bounding box center [53, 131] width 52 height 21
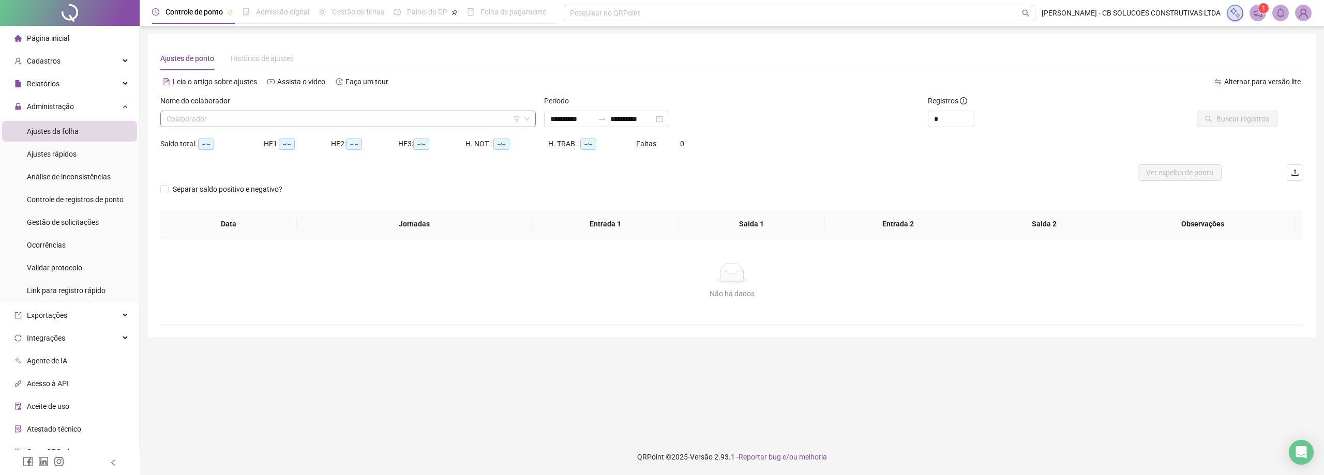
click at [232, 122] on input "search" at bounding box center [344, 119] width 354 height 16
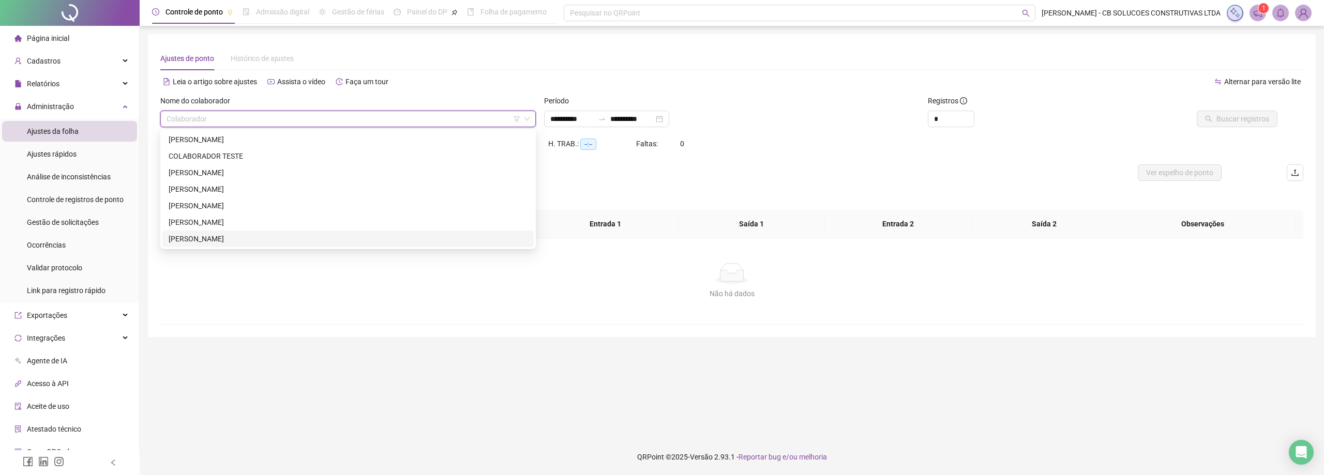
click at [203, 237] on div "[PERSON_NAME]" at bounding box center [348, 238] width 359 height 11
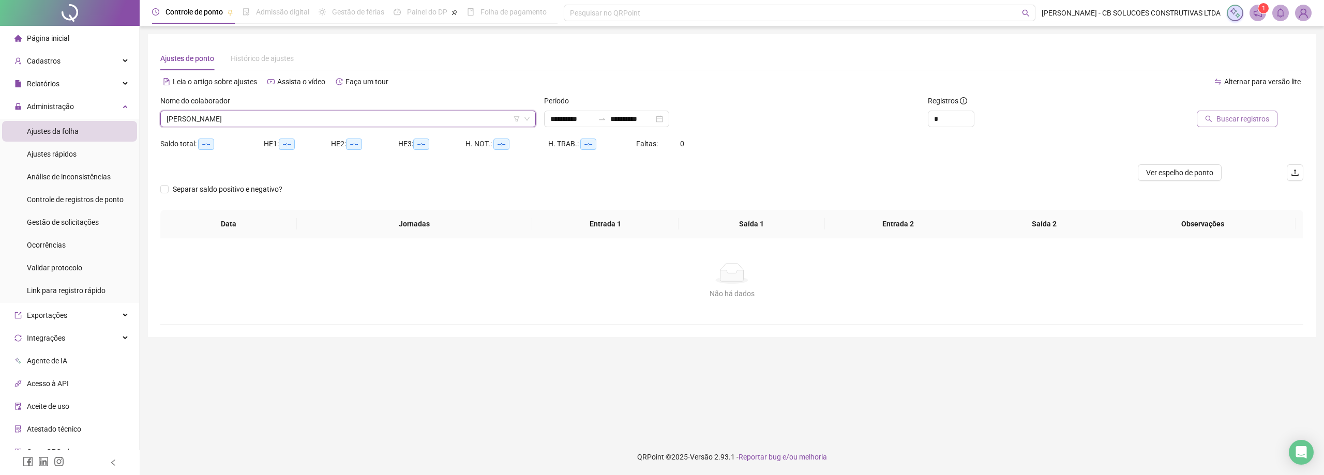
click at [1250, 120] on span "Buscar registros" at bounding box center [1242, 118] width 53 height 11
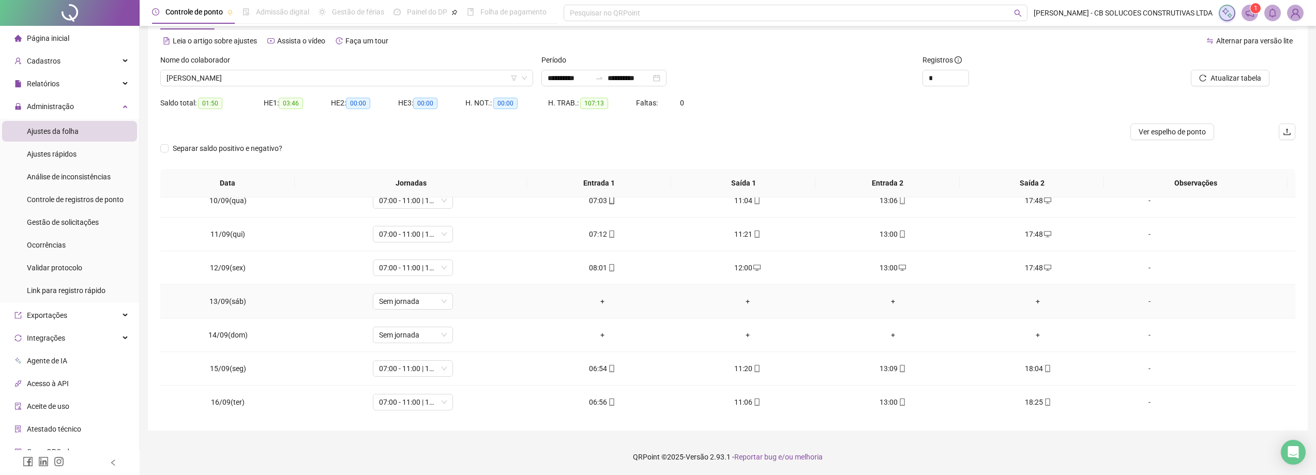
scroll to position [317, 0]
click at [220, 69] on div "Nome do colaborador" at bounding box center [346, 62] width 373 height 16
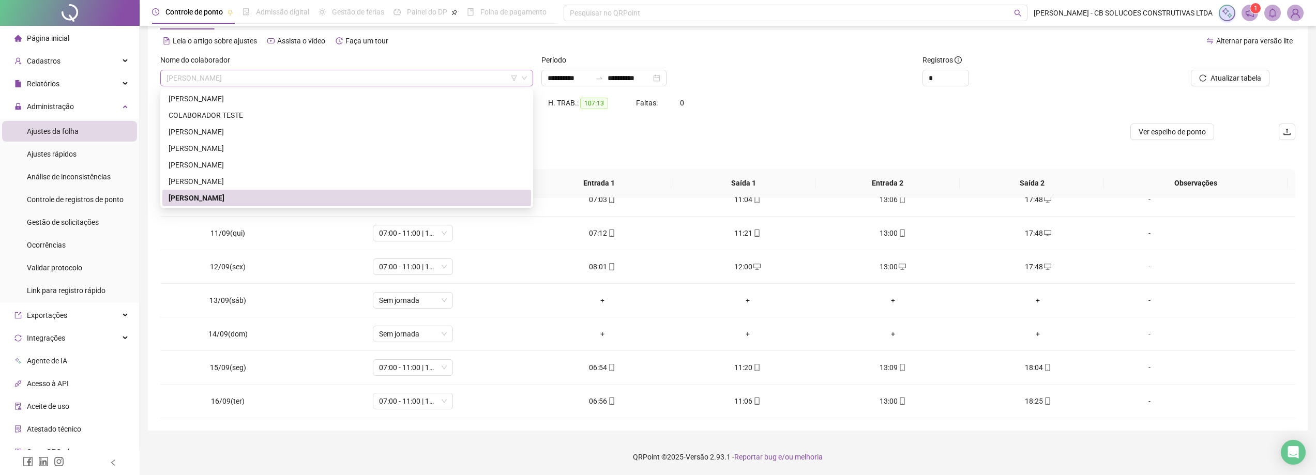
click at [221, 85] on span "[PERSON_NAME]" at bounding box center [347, 78] width 360 height 16
click at [209, 163] on div "[PERSON_NAME]" at bounding box center [347, 164] width 356 height 11
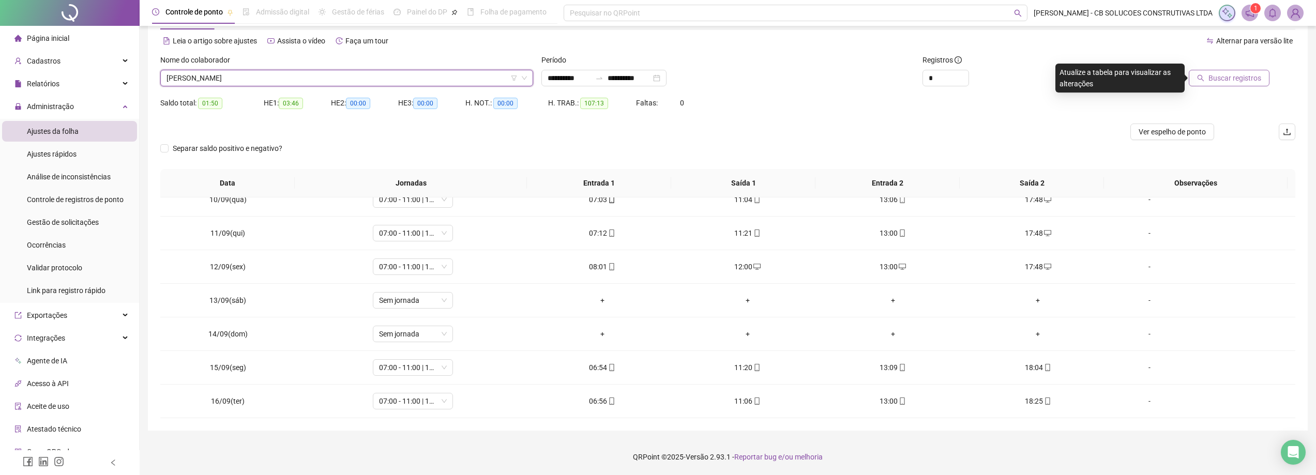
click at [1204, 80] on icon "search" at bounding box center [1200, 77] width 7 height 7
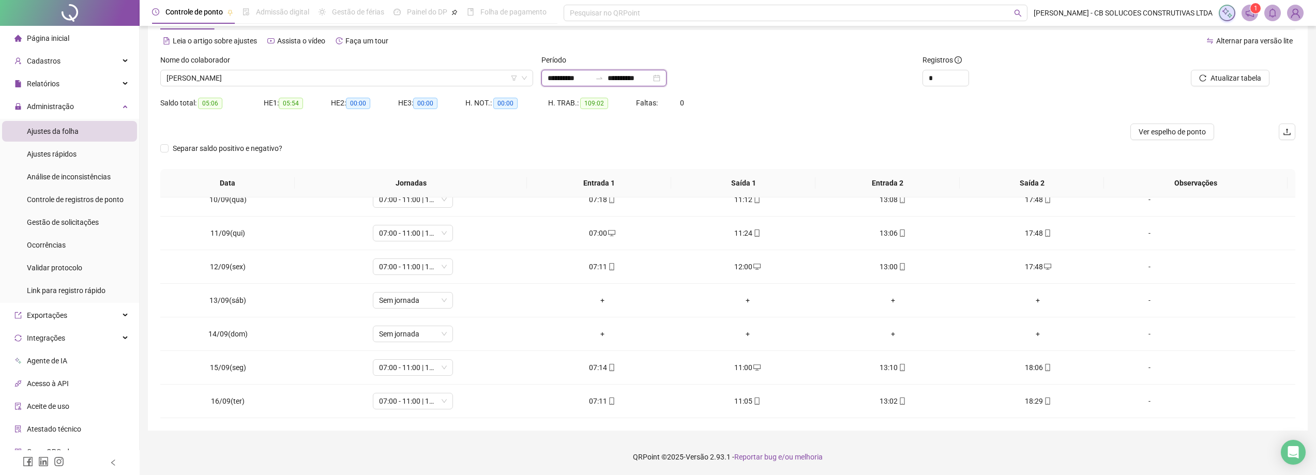
click at [651, 79] on input "**********" at bounding box center [629, 77] width 43 height 11
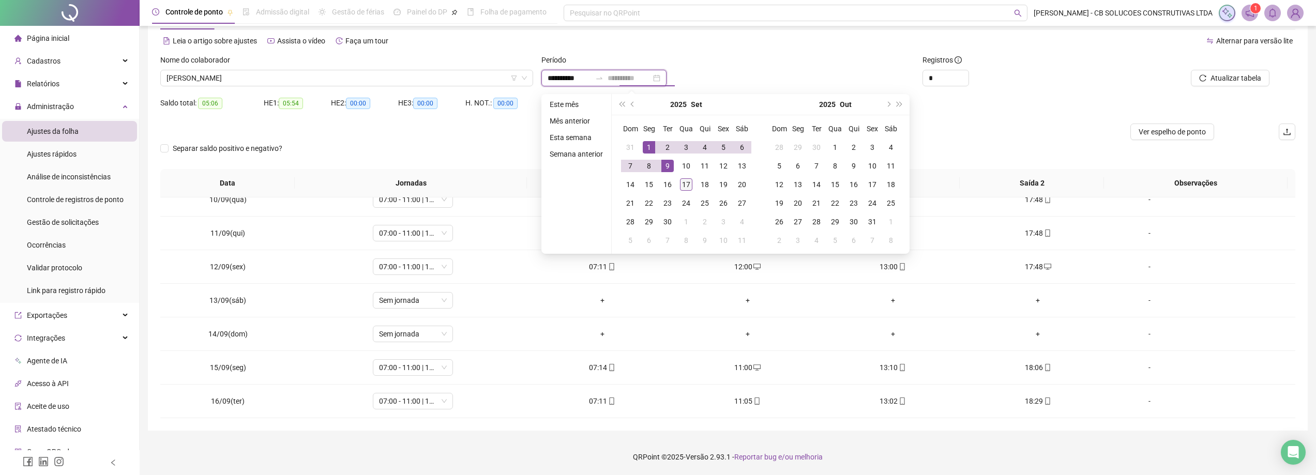
type input "**********"
click at [680, 185] on div "17" at bounding box center [686, 184] width 12 height 12
type input "**********"
click at [646, 142] on div "1" at bounding box center [649, 147] width 12 height 12
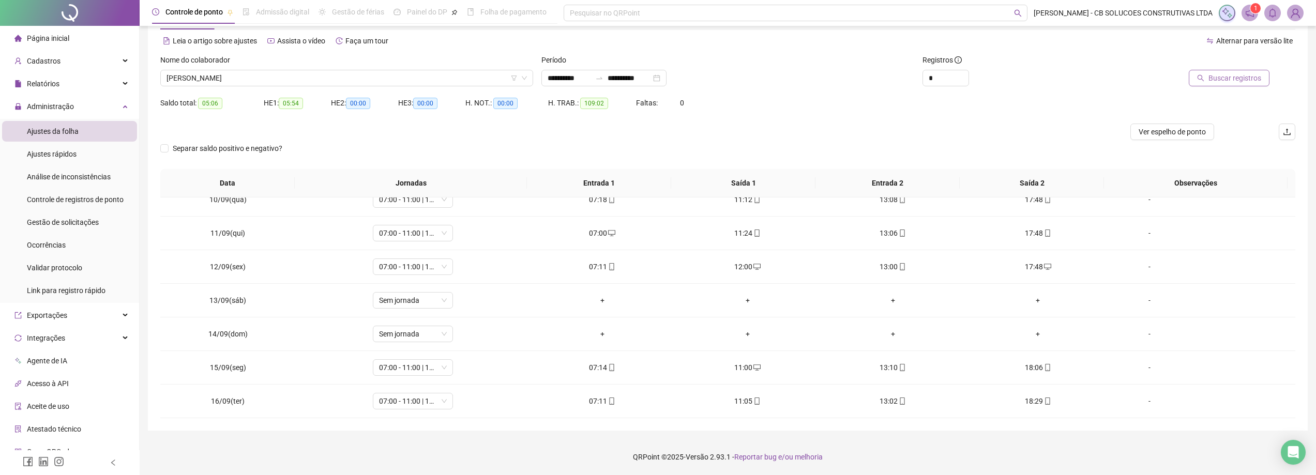
click at [1249, 78] on span "Buscar registros" at bounding box center [1234, 77] width 53 height 11
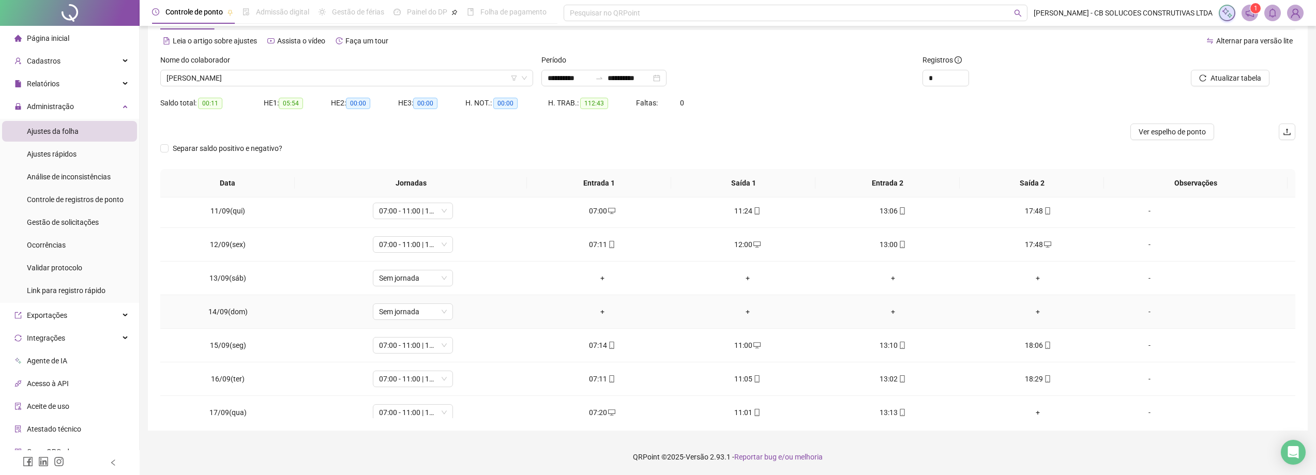
scroll to position [351, 0]
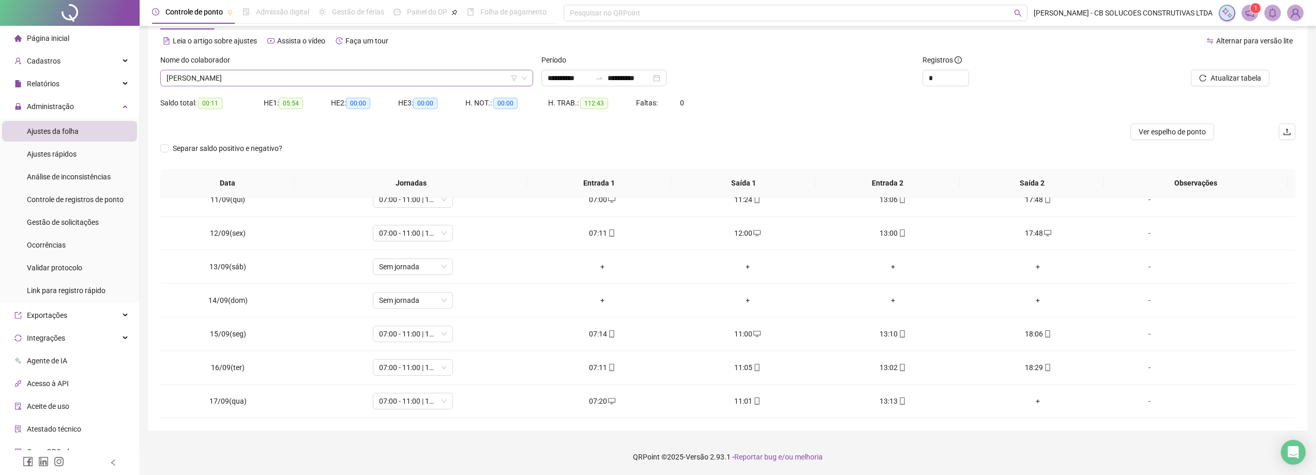
click at [354, 83] on span "[PERSON_NAME]" at bounding box center [347, 78] width 360 height 16
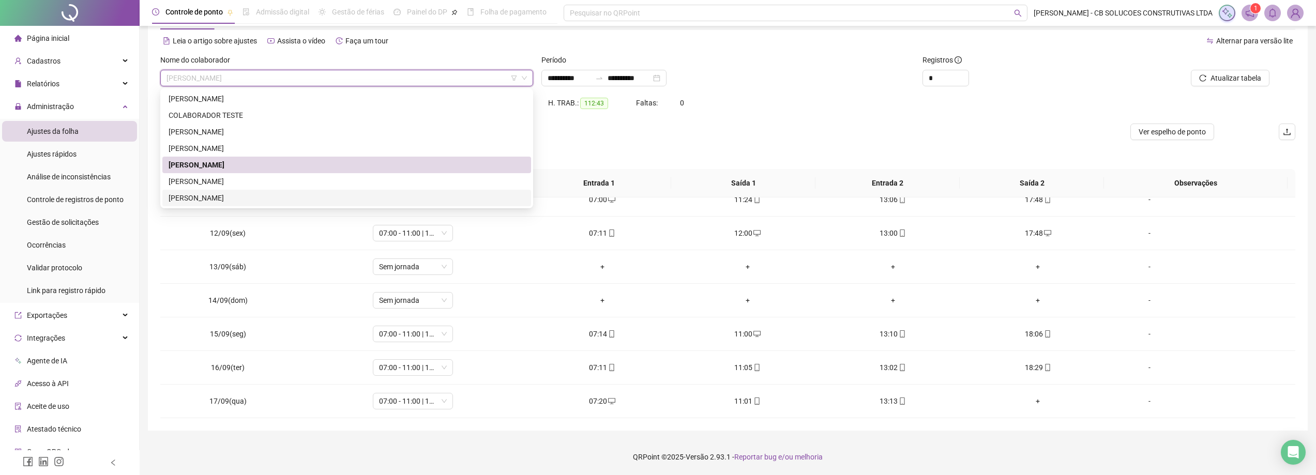
click at [231, 194] on div "[PERSON_NAME]" at bounding box center [347, 197] width 356 height 11
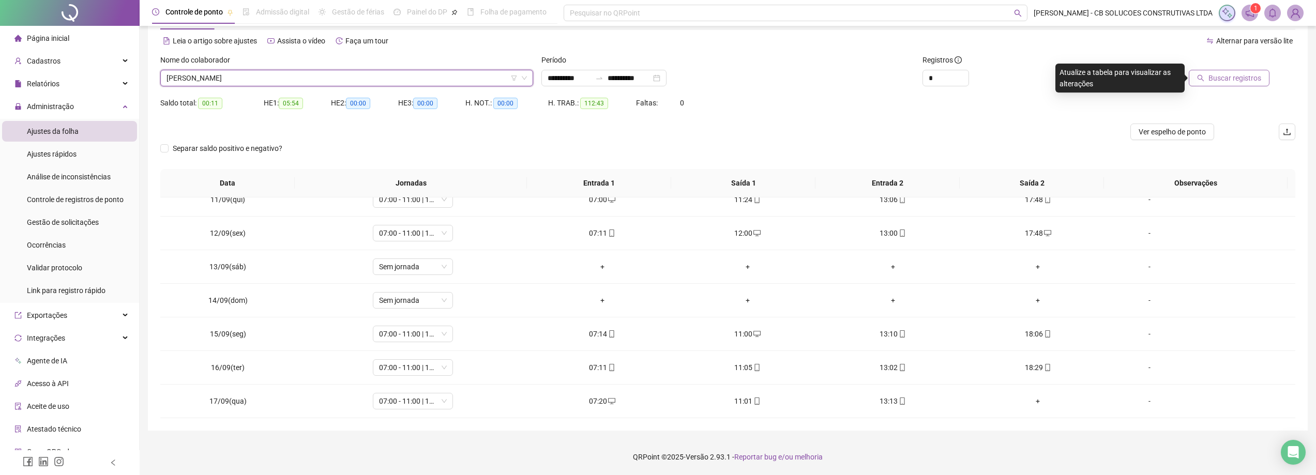
click at [1262, 81] on button "Buscar registros" at bounding box center [1229, 78] width 81 height 17
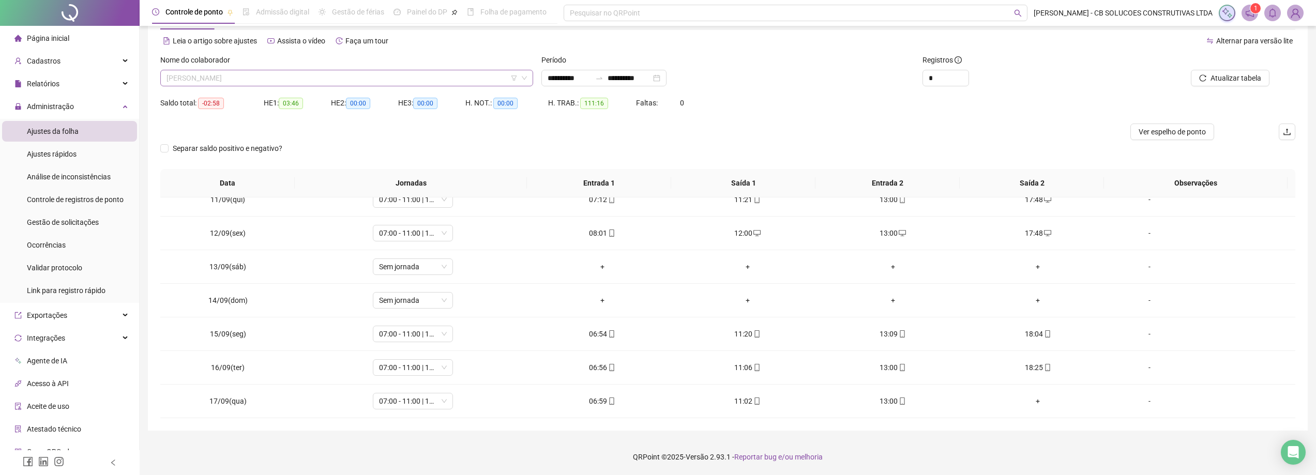
click at [263, 73] on span "[PERSON_NAME]" at bounding box center [347, 78] width 360 height 16
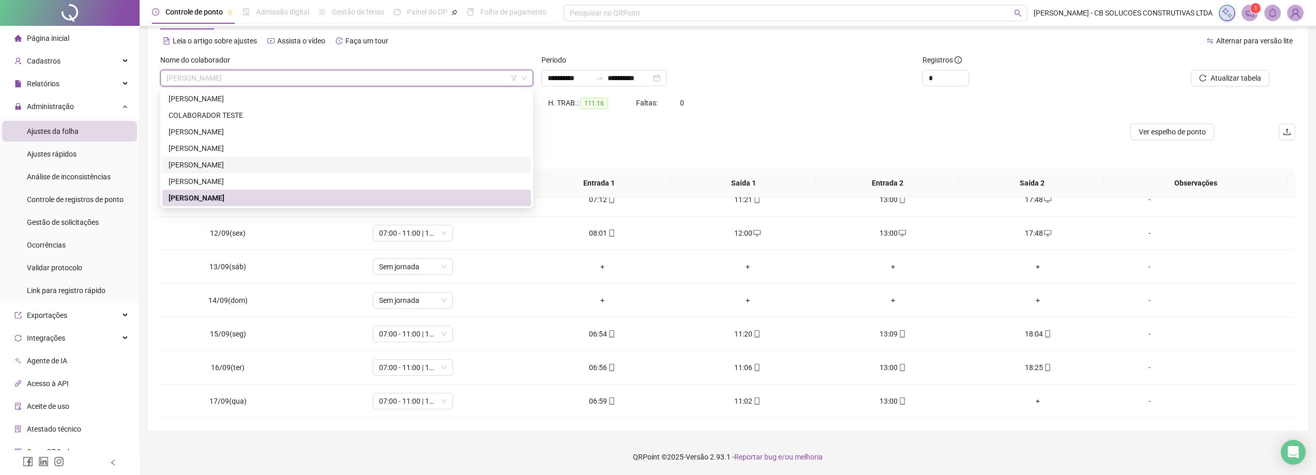
click at [221, 168] on div "[PERSON_NAME]" at bounding box center [347, 164] width 356 height 11
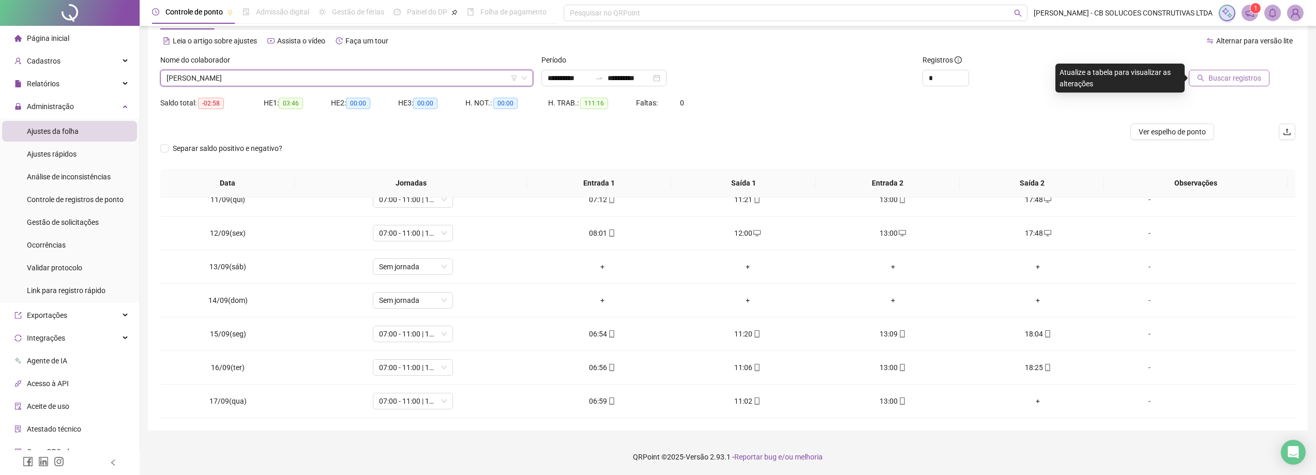
click at [1221, 73] on span "Buscar registros" at bounding box center [1234, 77] width 53 height 11
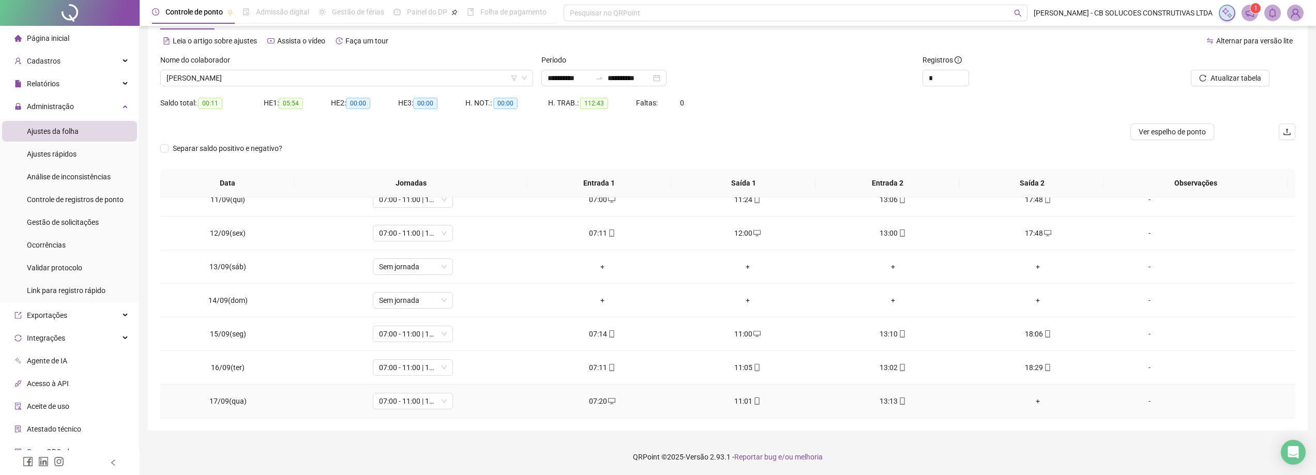
click at [611, 402] on icon "desktop" at bounding box center [611, 401] width 7 height 7
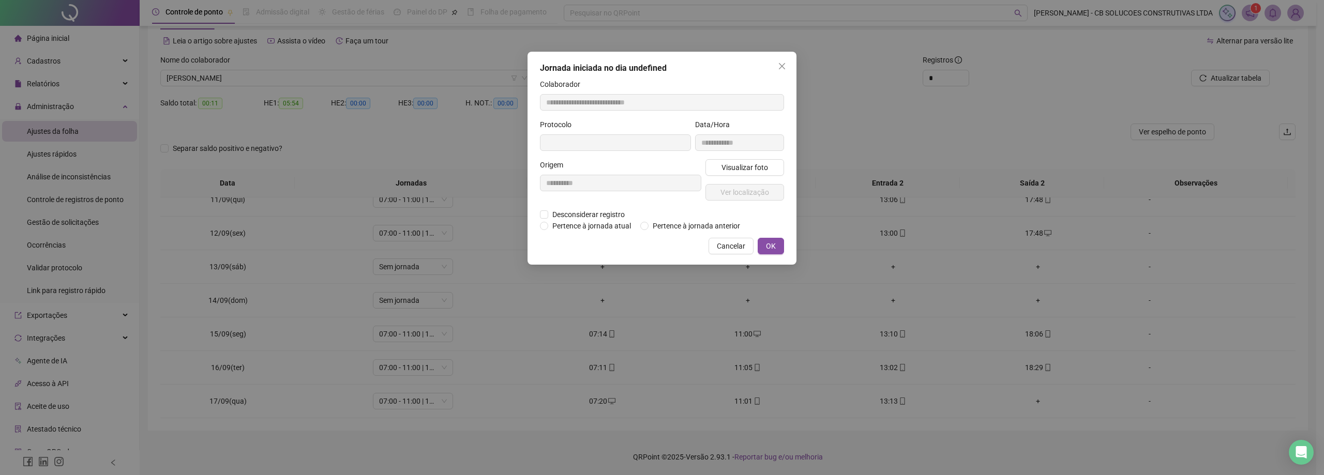
type input "**********"
click at [574, 215] on span "Desconsiderar registro" at bounding box center [588, 215] width 81 height 11
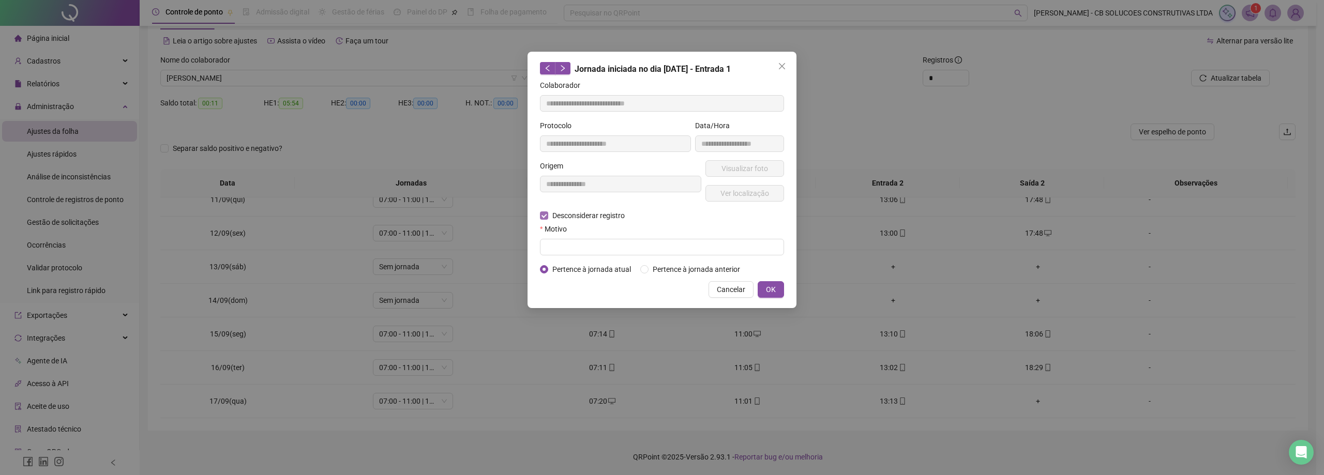
click at [572, 248] on input "text" at bounding box center [662, 247] width 244 height 17
type input "****"
click at [764, 291] on button "OK" at bounding box center [771, 289] width 26 height 17
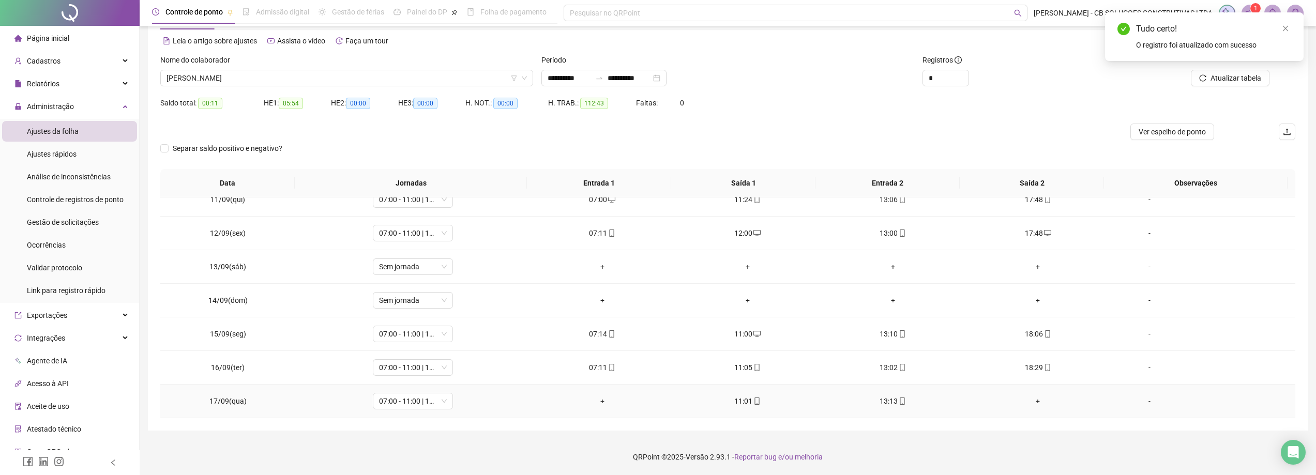
click at [599, 398] on div "+" at bounding box center [602, 401] width 129 height 11
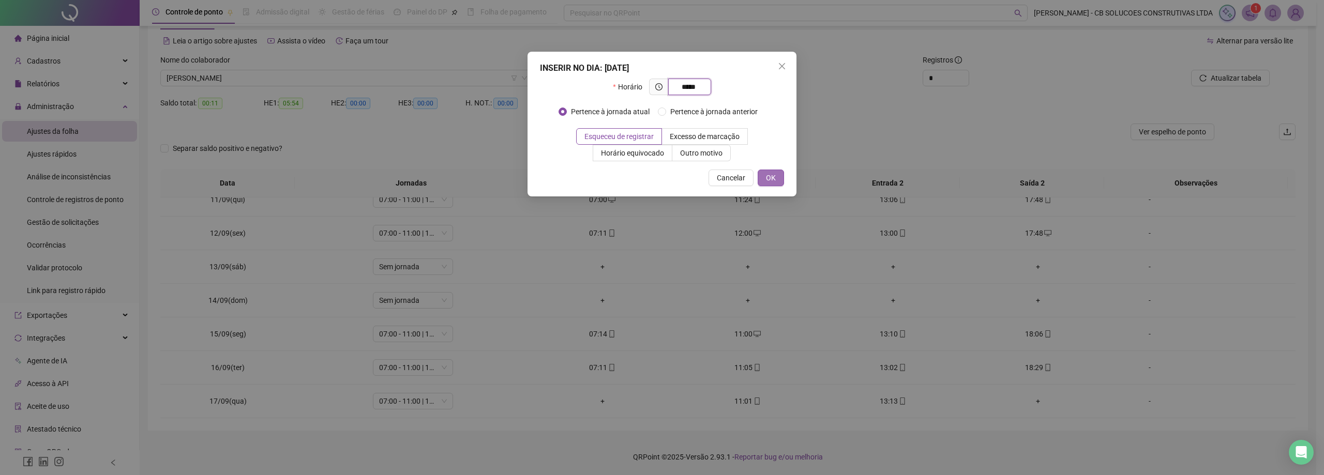
type input "*****"
click at [769, 178] on span "OK" at bounding box center [771, 177] width 10 height 11
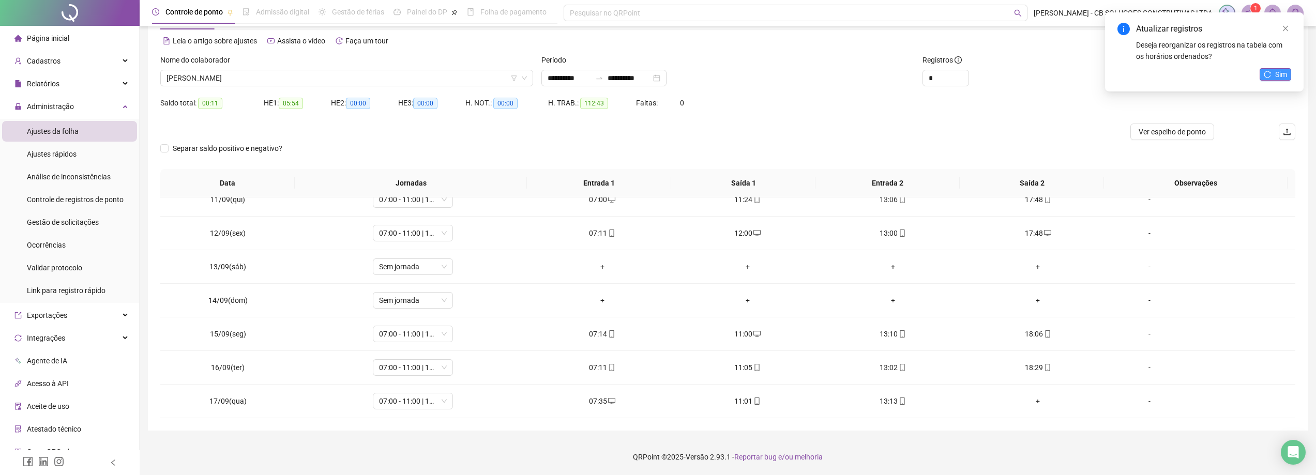
click at [1264, 72] on icon "reload" at bounding box center [1267, 74] width 7 height 7
click at [351, 72] on span "[PERSON_NAME]" at bounding box center [347, 78] width 360 height 16
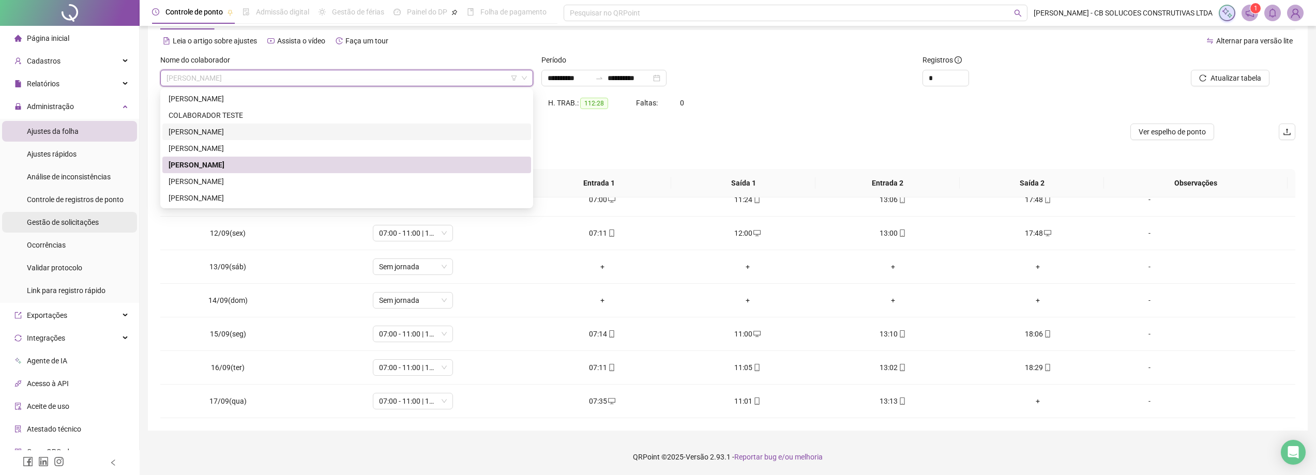
click at [54, 219] on span "Gestão de solicitações" at bounding box center [63, 222] width 72 height 8
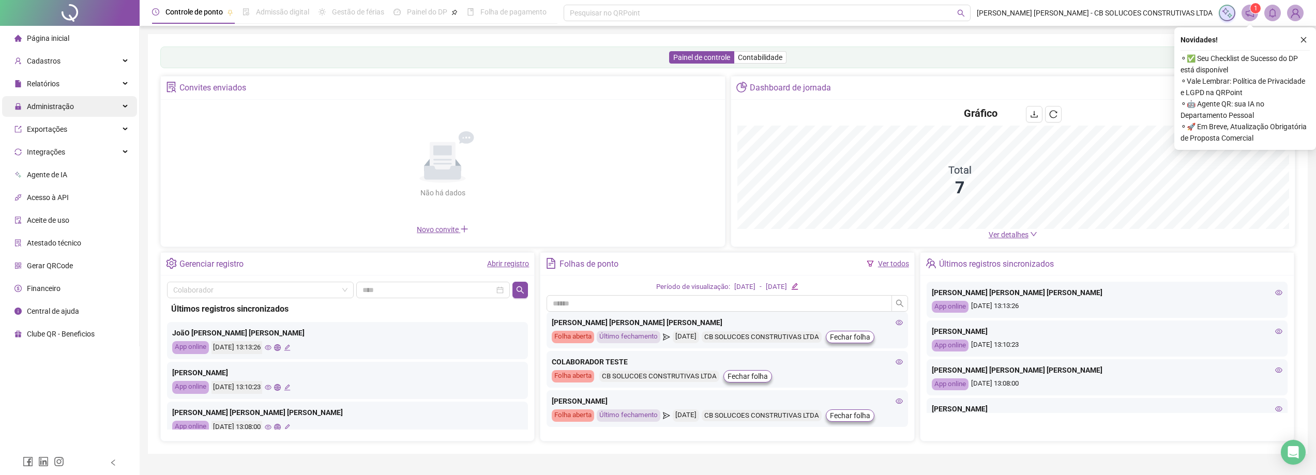
click at [56, 107] on span "Administração" at bounding box center [50, 106] width 47 height 8
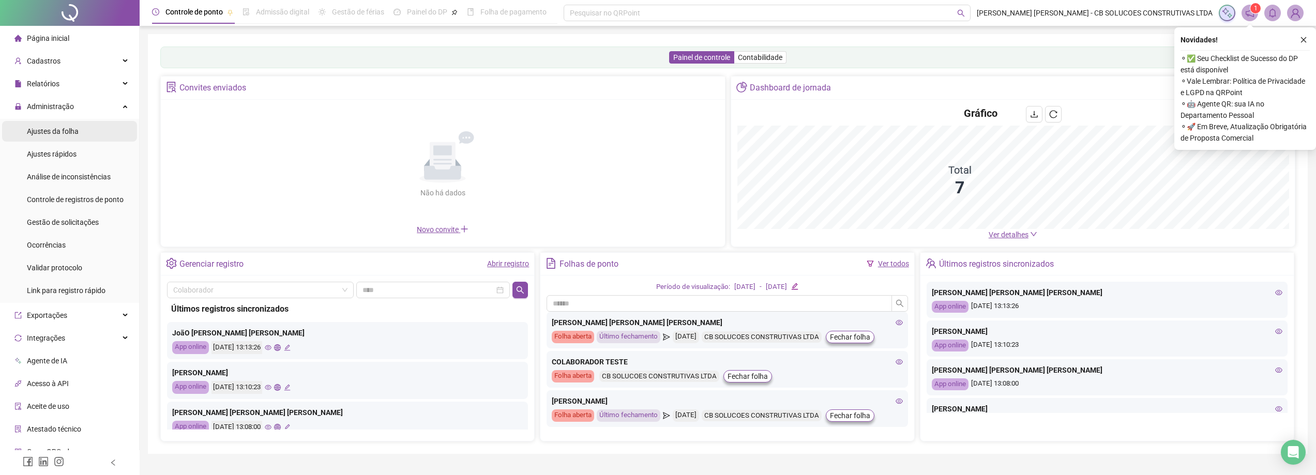
click at [66, 128] on span "Ajustes da folha" at bounding box center [53, 131] width 52 height 8
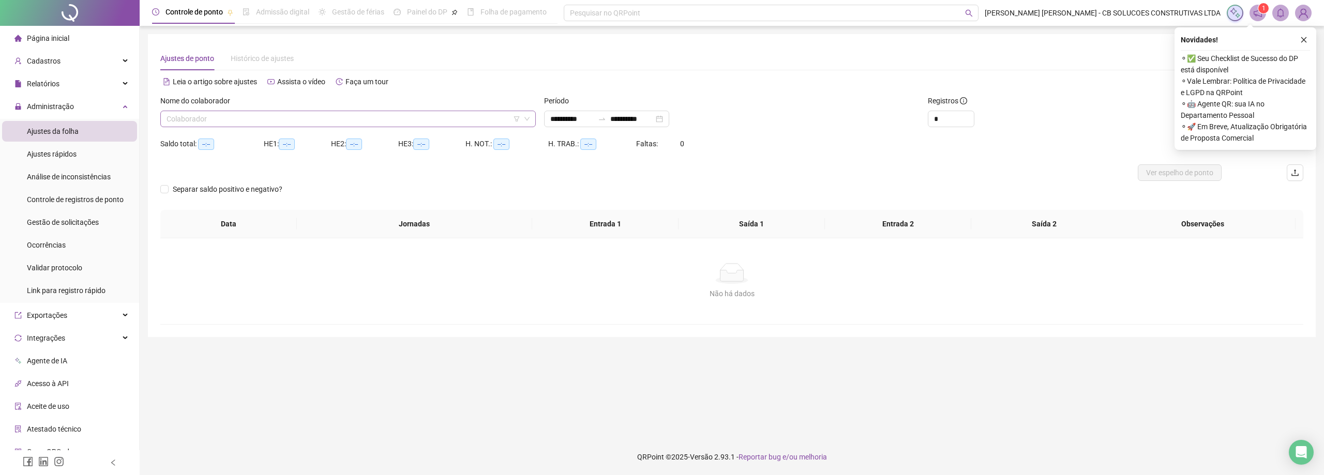
type input "**********"
click at [278, 112] on input "search" at bounding box center [344, 119] width 354 height 16
click at [225, 122] on input "search" at bounding box center [344, 119] width 354 height 16
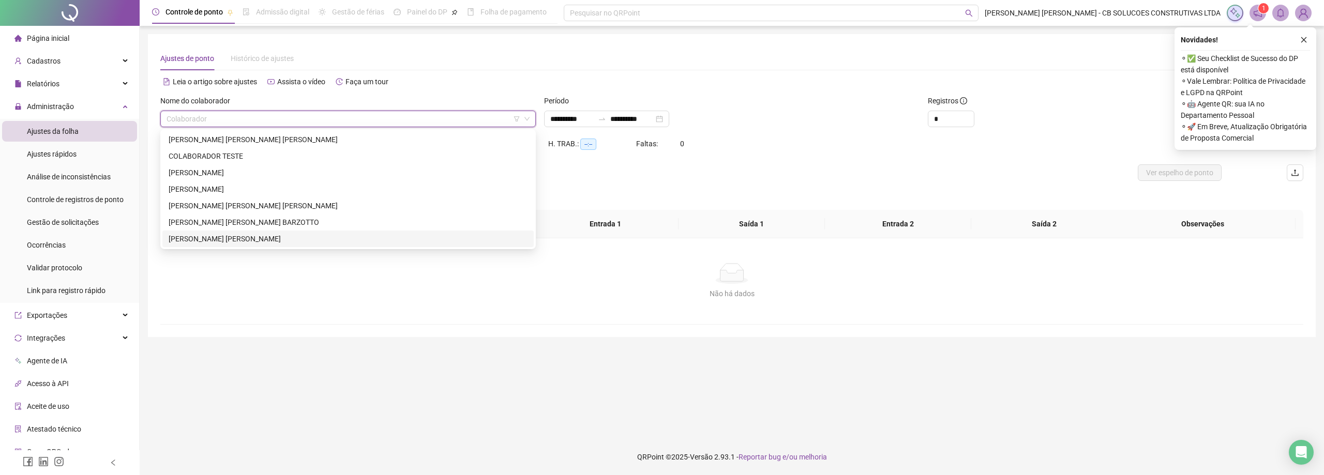
click at [191, 236] on div "[PERSON_NAME]" at bounding box center [348, 238] width 359 height 11
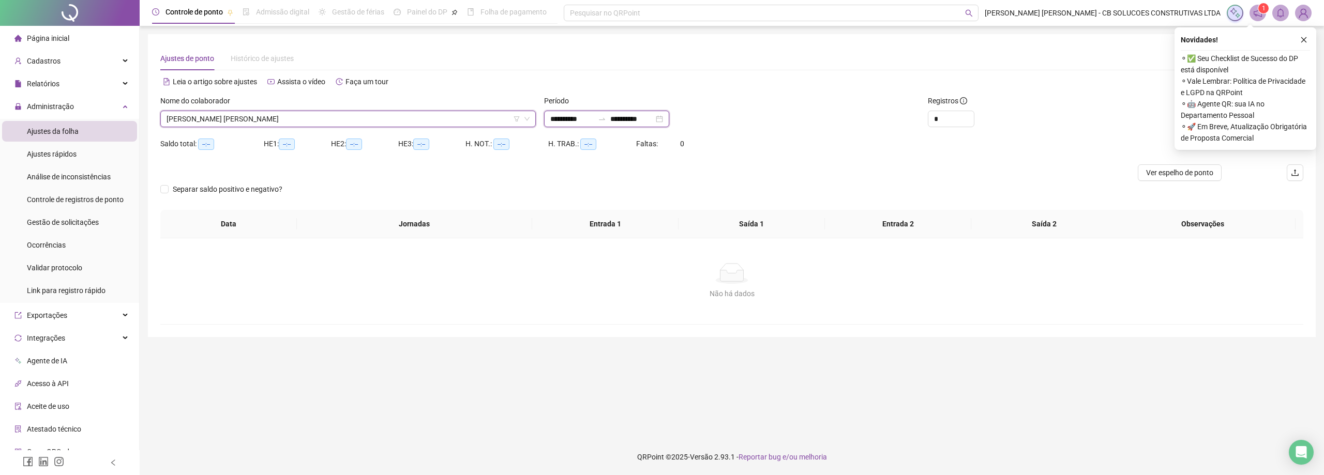
click at [577, 118] on input "**********" at bounding box center [571, 118] width 43 height 11
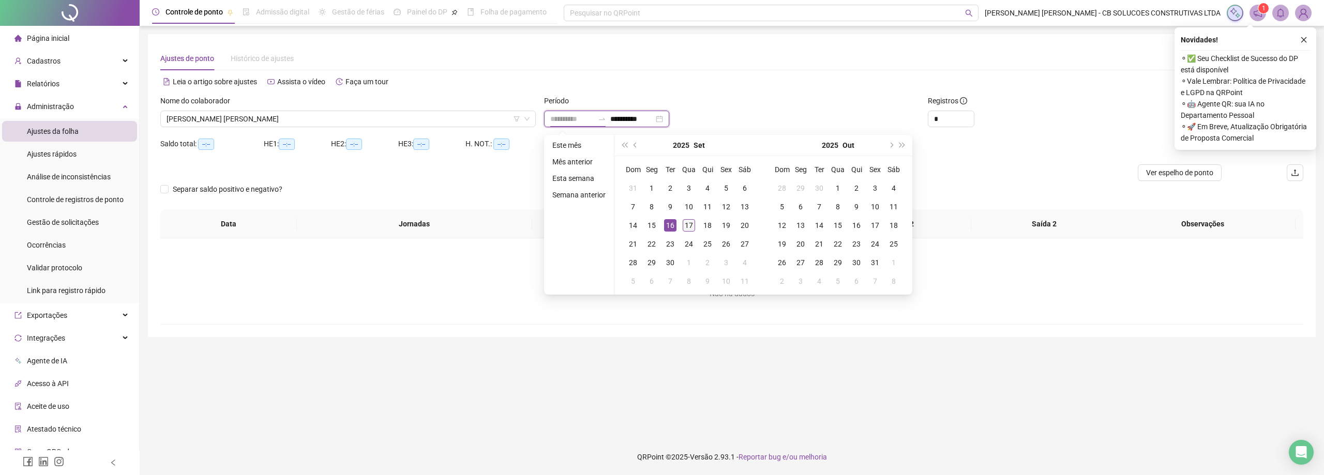
type input "**********"
click at [688, 226] on div "17" at bounding box center [689, 225] width 12 height 12
type input "**********"
click at [655, 185] on div "1" at bounding box center [651, 188] width 12 height 12
type input "**********"
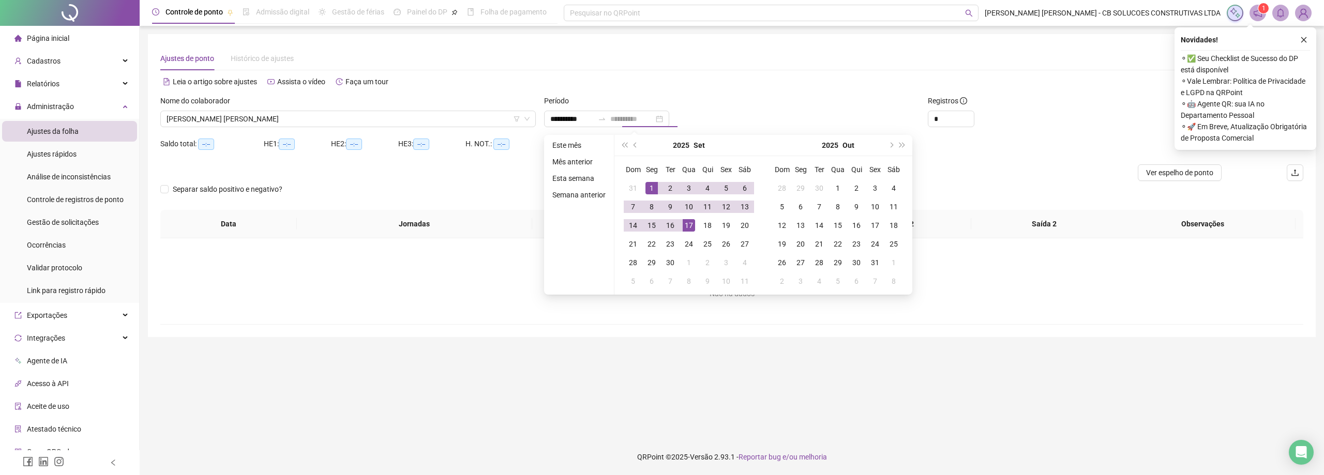
type input "**********"
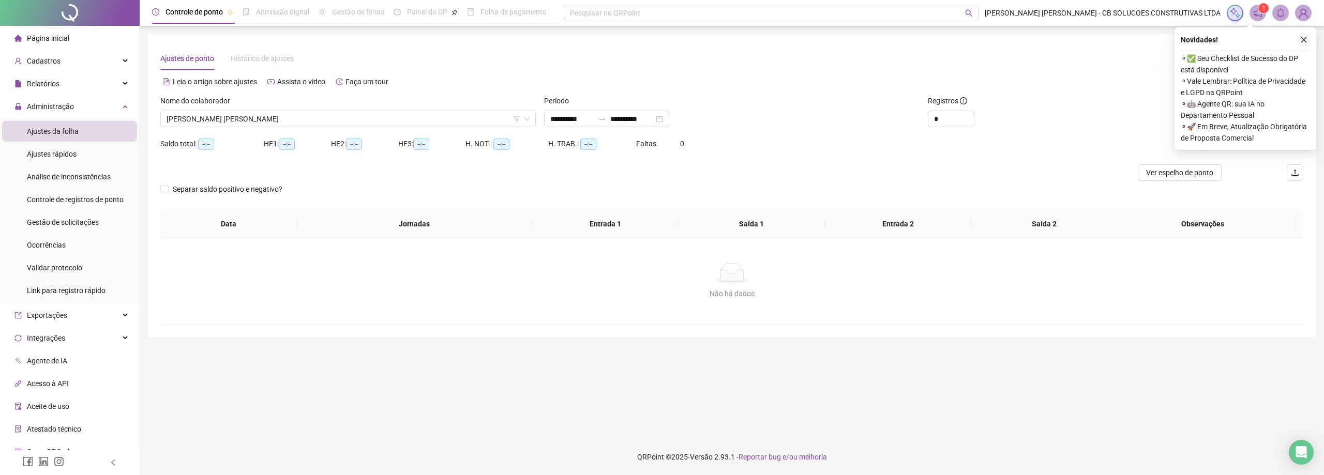
click at [1303, 38] on icon "close" at bounding box center [1303, 39] width 7 height 7
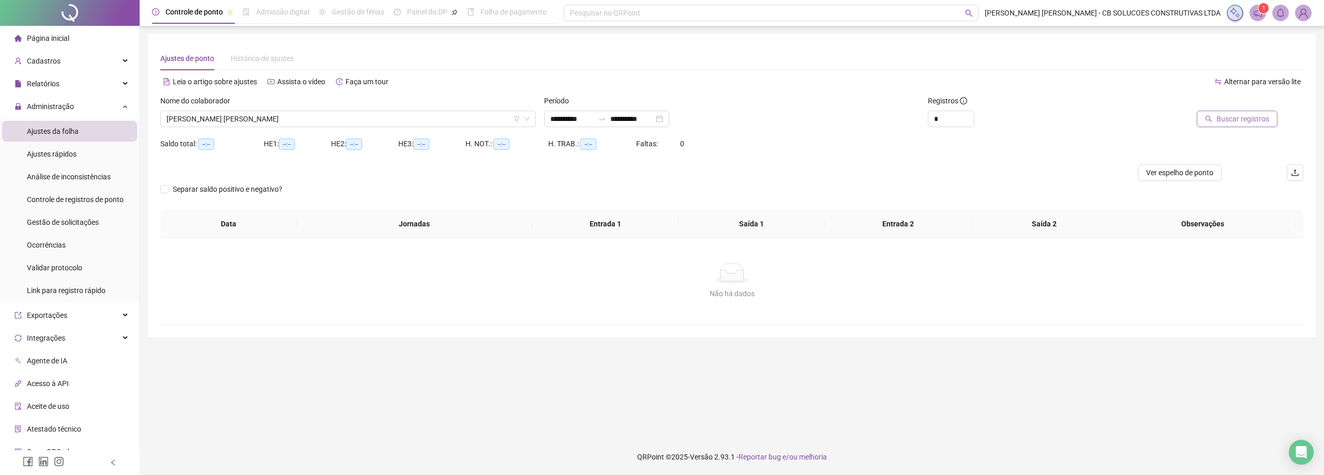
click at [1224, 112] on button "Buscar registros" at bounding box center [1237, 119] width 81 height 17
